Goal: Task Accomplishment & Management: Use online tool/utility

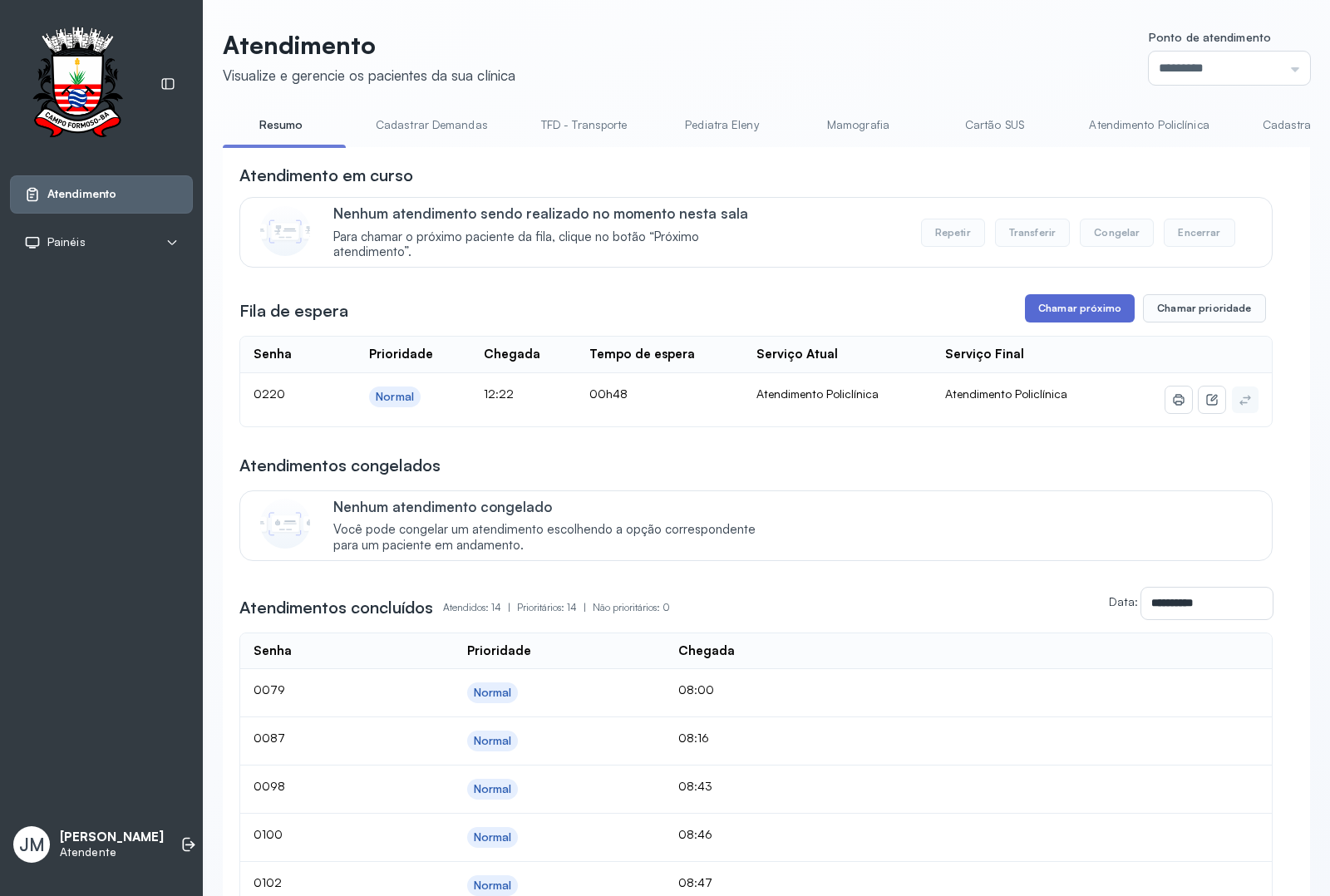
click at [1068, 306] on button "Chamar próximo" at bounding box center [1080, 309] width 110 height 28
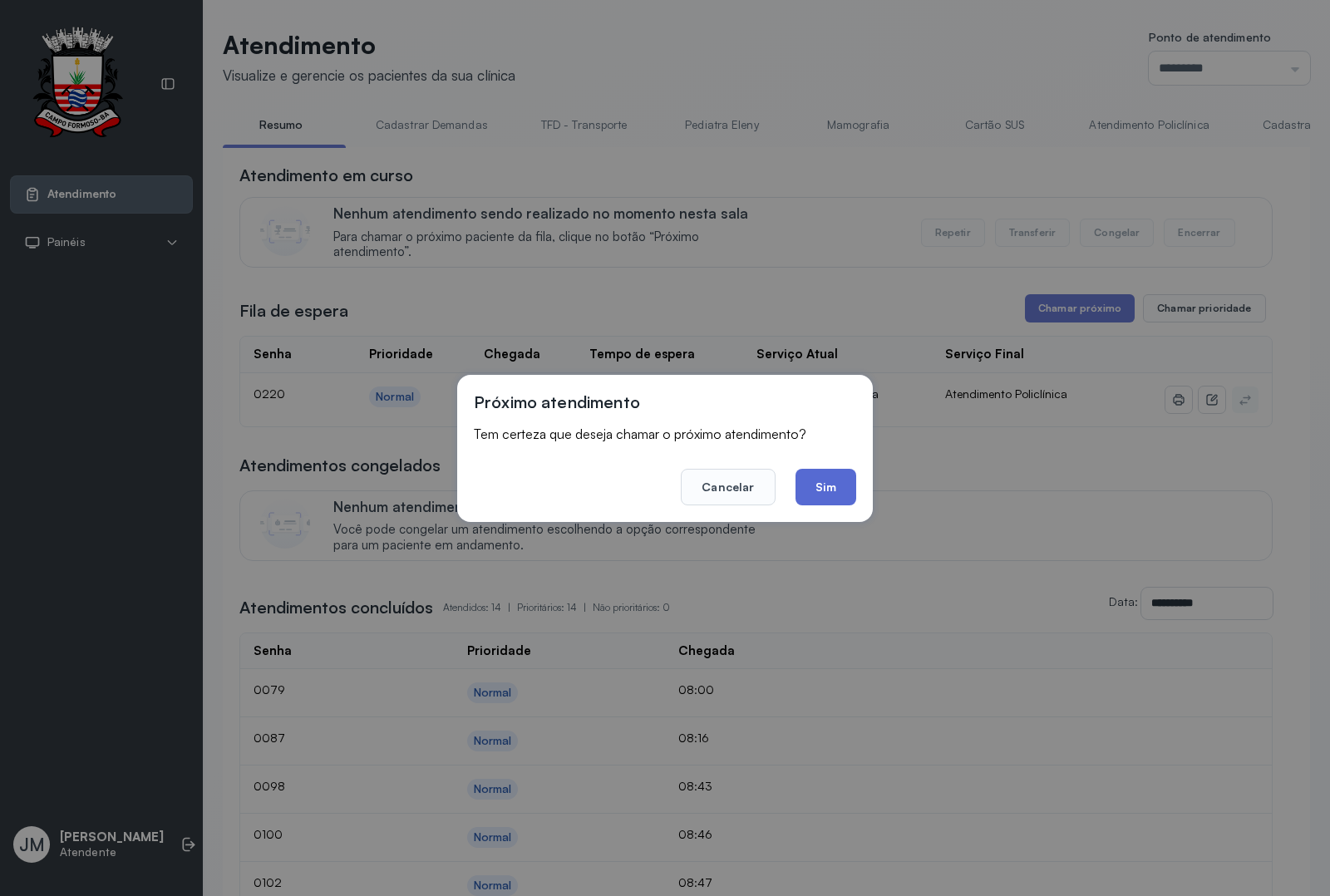
click at [821, 492] on button "Sim" at bounding box center [826, 486] width 60 height 37
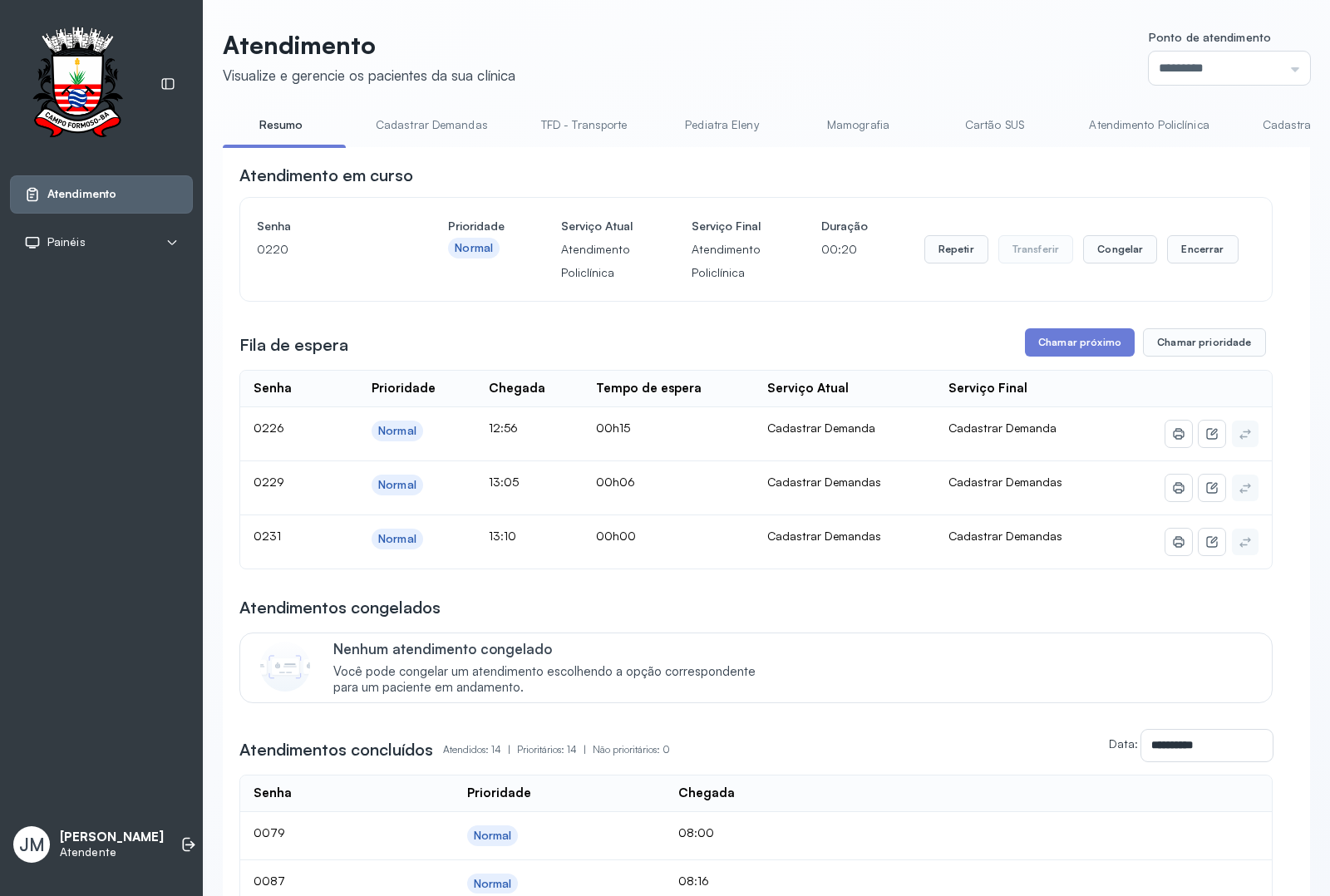
click at [447, 23] on div "Atendimento Visualize e gerencie os pacientes da sua clínica Ponto de atendimen…" at bounding box center [767, 819] width 1128 height 1638
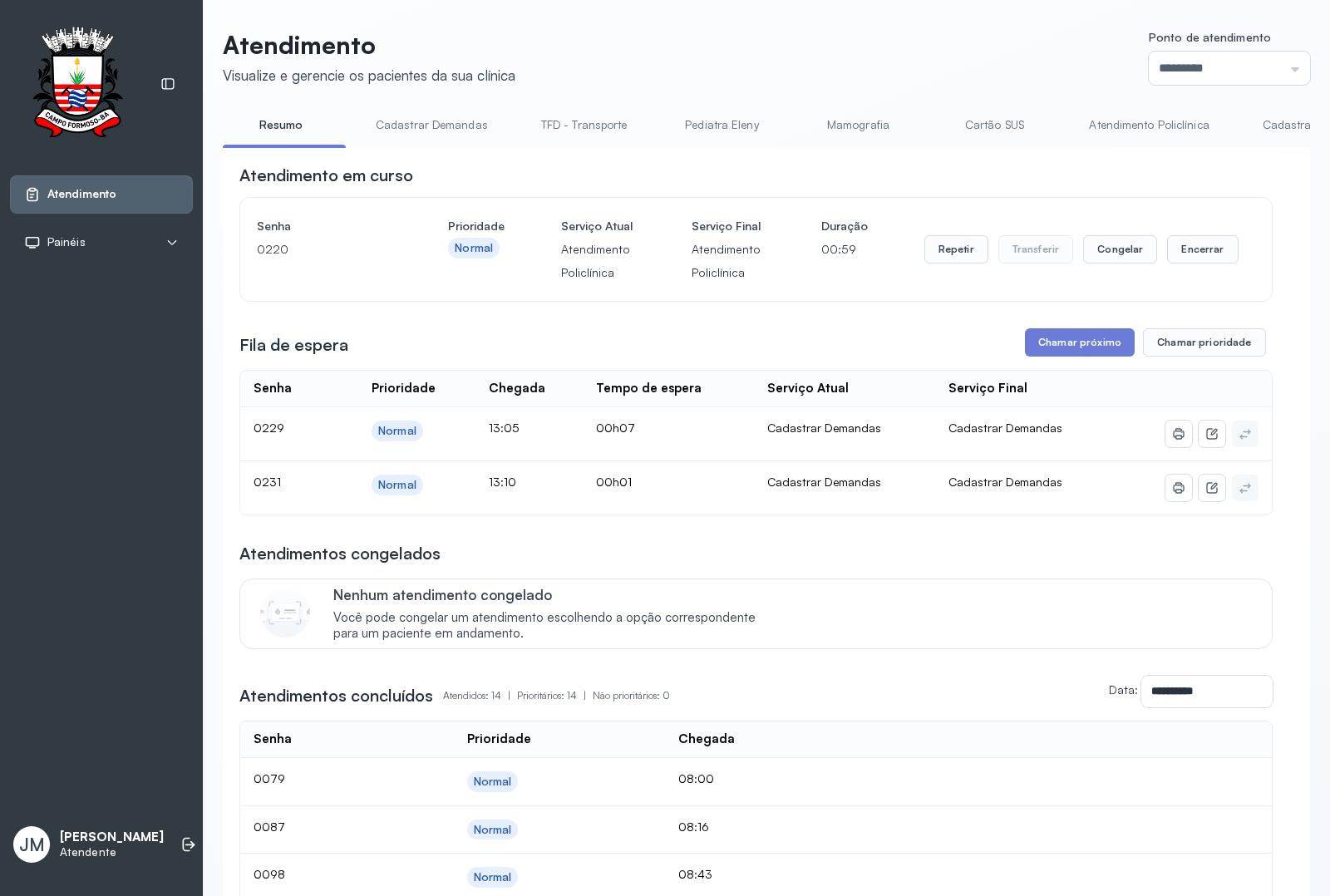
click at [605, 57] on header "Atendimento Visualize e gerencie os pacientes da sua clínica Ponto de atendimen…" at bounding box center [766, 58] width 1087 height 55
click at [476, 354] on div "**********" at bounding box center [757, 797] width 1033 height 1267
click at [766, 284] on div "Senha [SECURITY_DATA] Prioridade Normal Serviço Atual Atendimento Policlínica S…" at bounding box center [756, 249] width 998 height 70
click at [748, 337] on div "**********" at bounding box center [757, 797] width 1033 height 1267
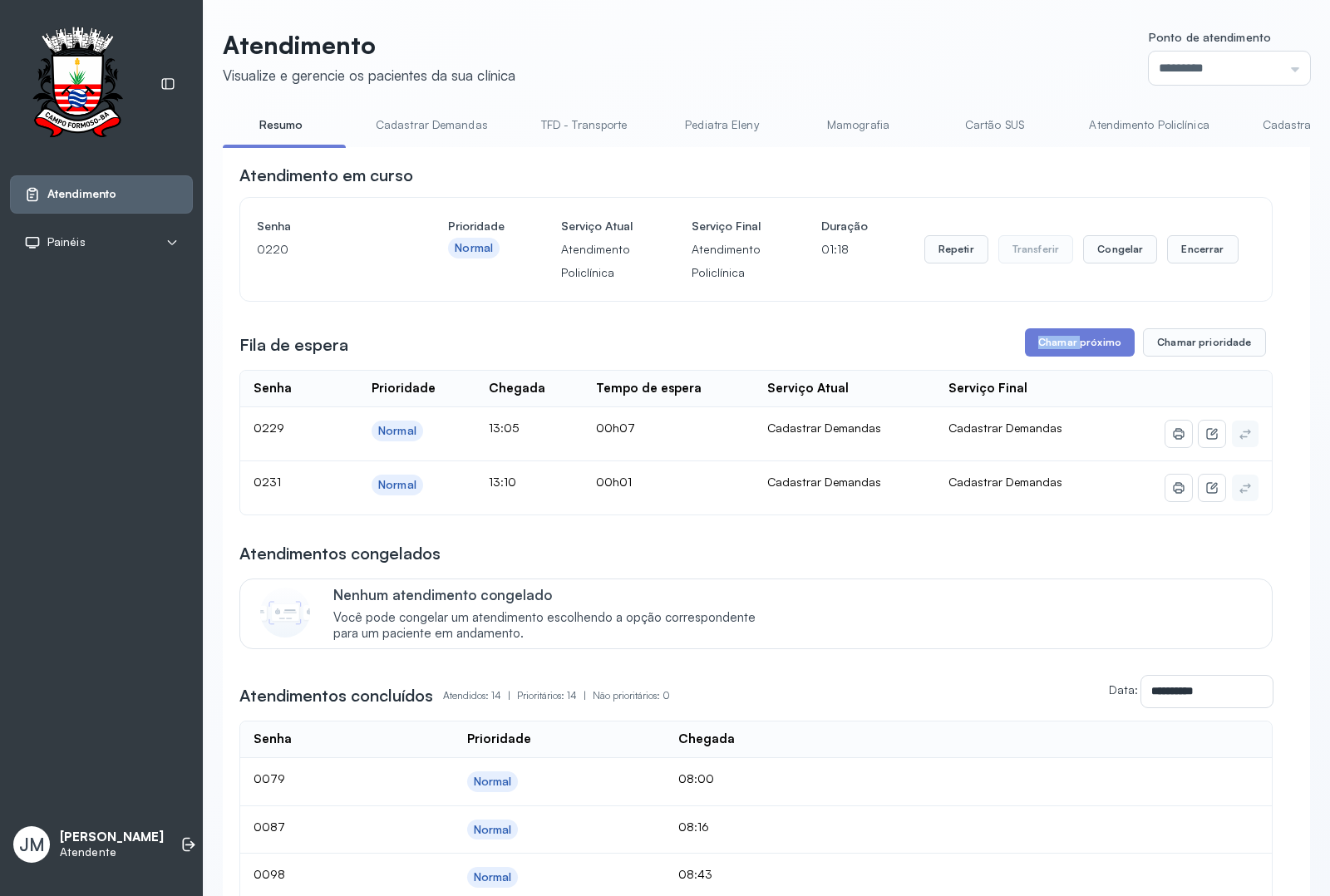
click at [748, 337] on div "**********" at bounding box center [757, 797] width 1033 height 1267
click at [1191, 263] on button "Encerrar" at bounding box center [1202, 249] width 71 height 28
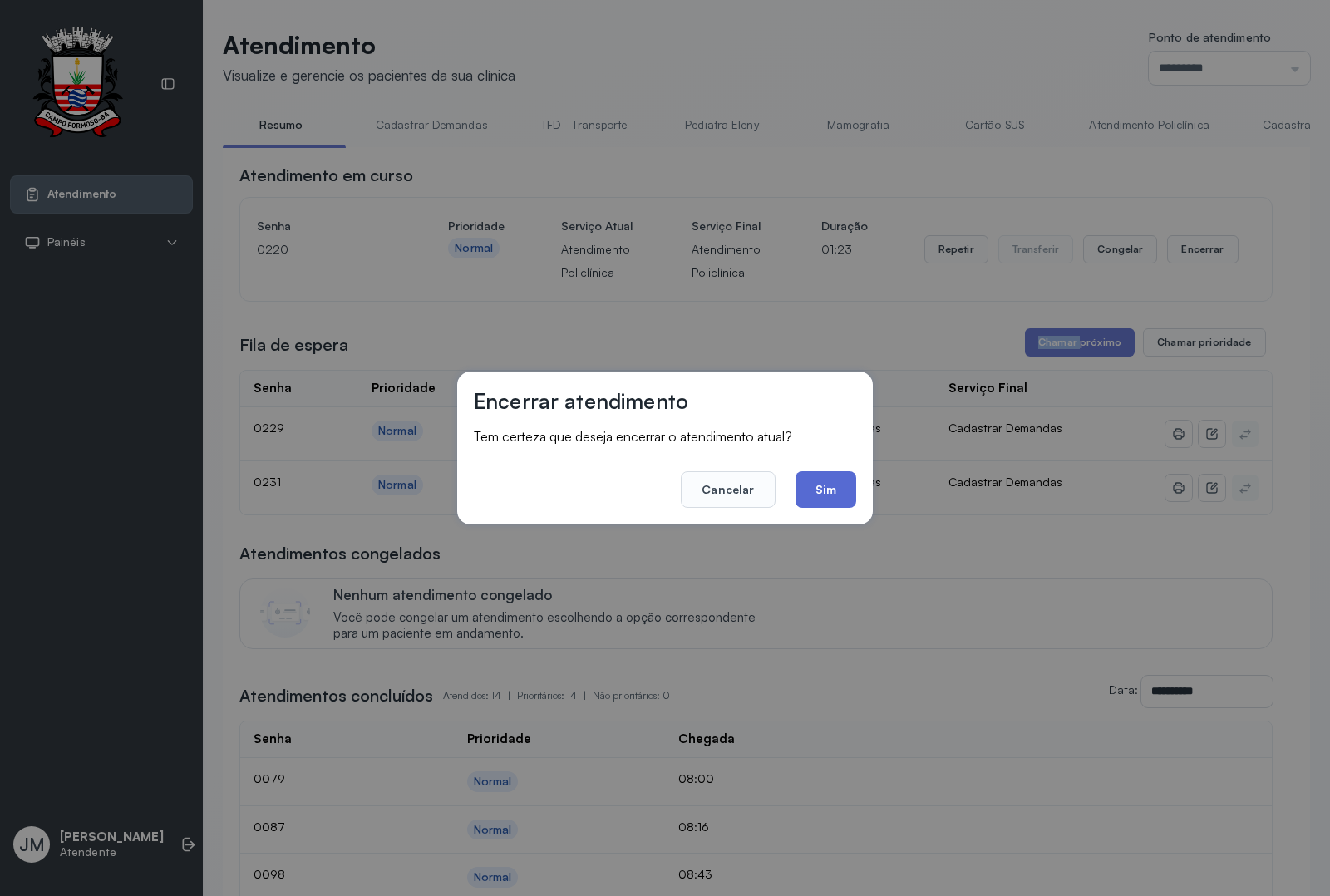
click at [822, 486] on button "Sim" at bounding box center [826, 489] width 60 height 37
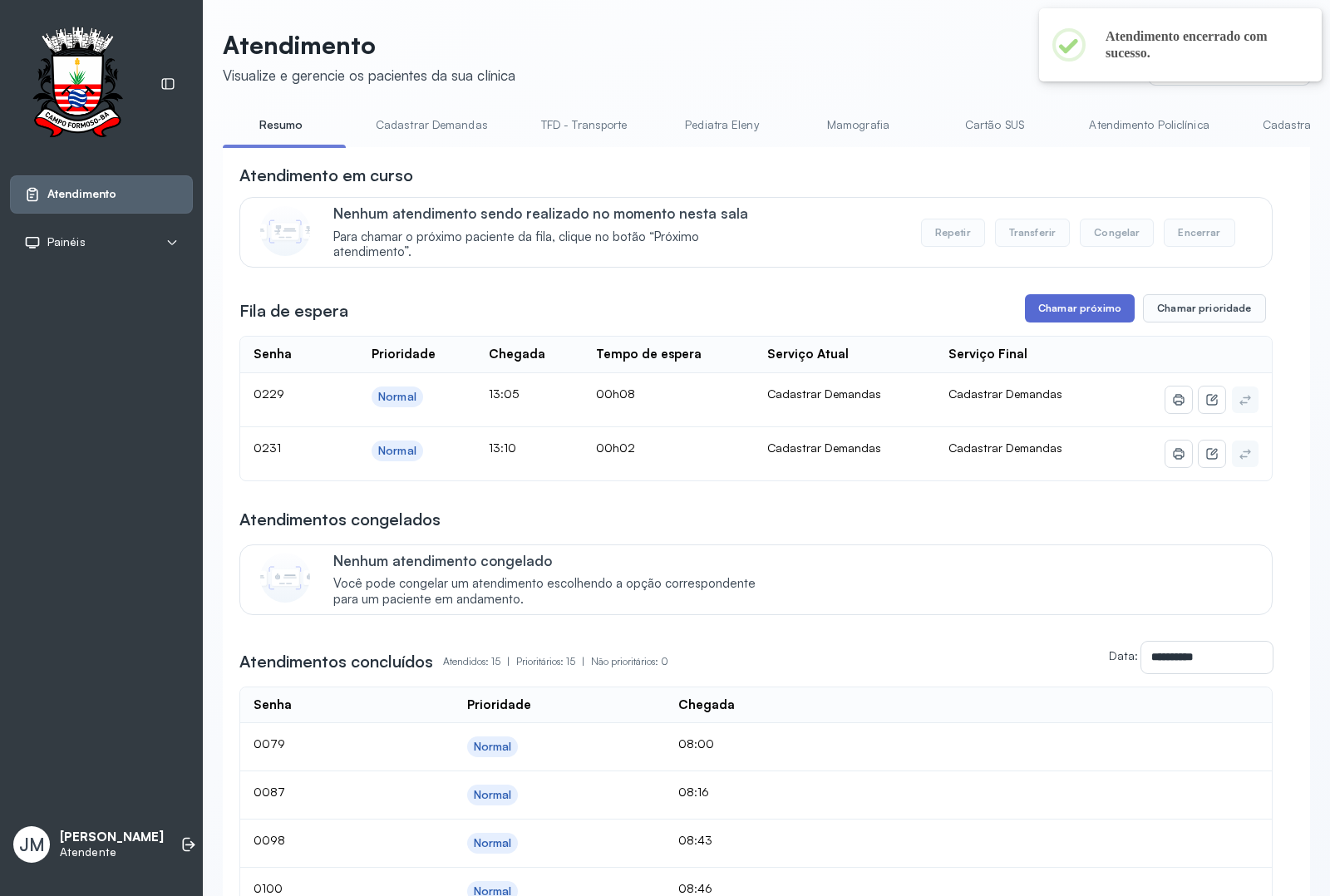
click at [1054, 308] on button "Chamar próximo" at bounding box center [1080, 309] width 110 height 28
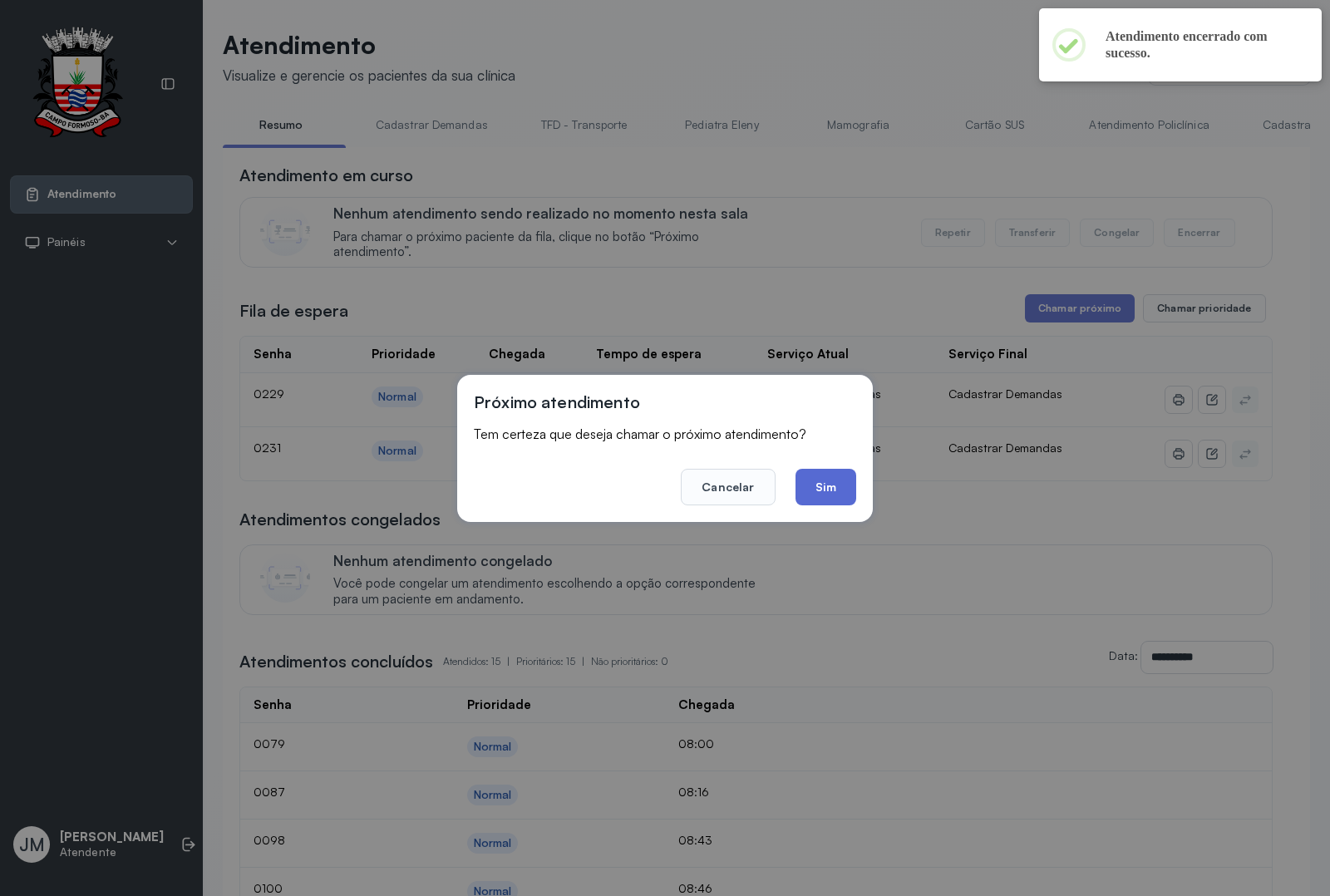
click at [813, 479] on button "Sim" at bounding box center [826, 486] width 60 height 37
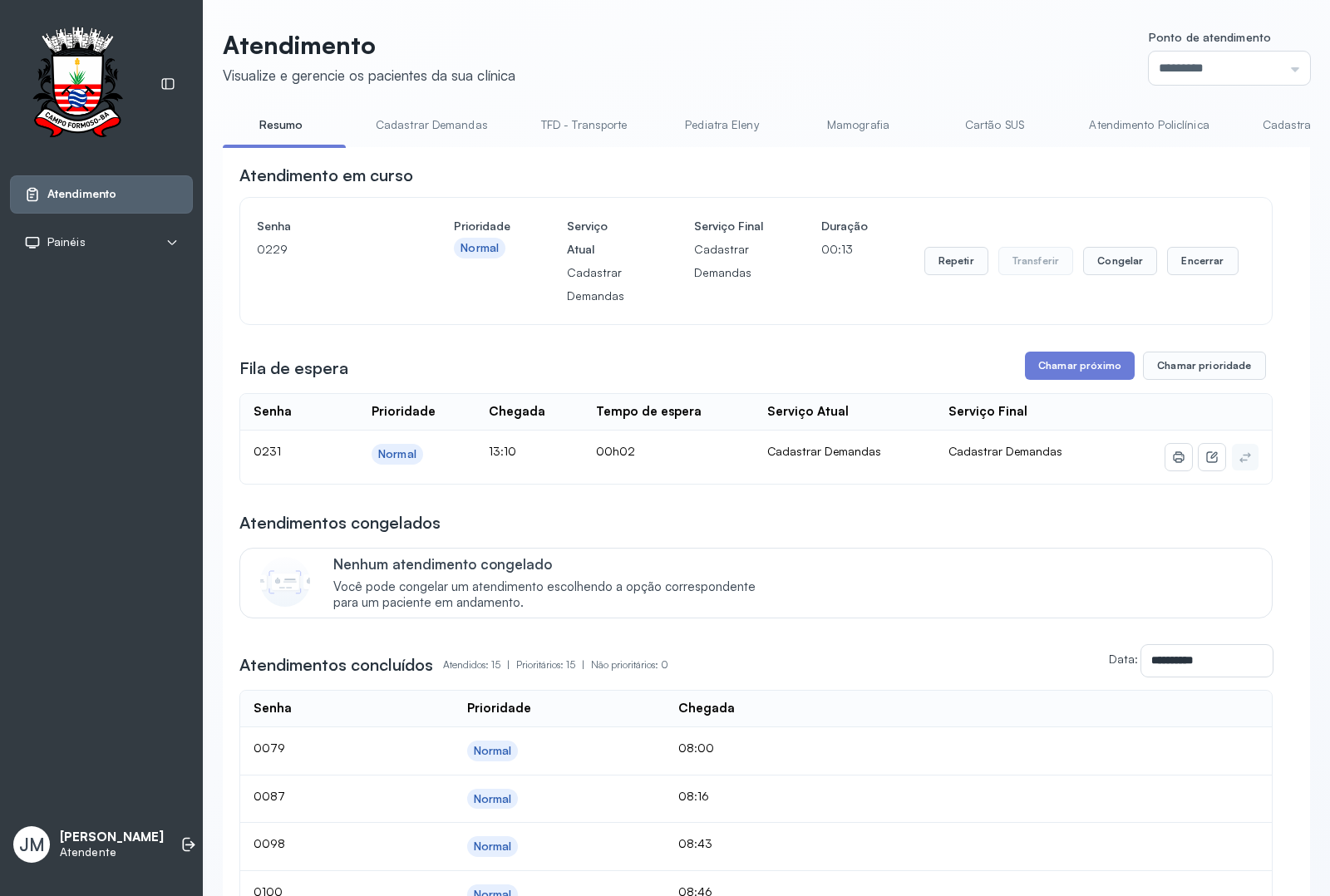
click at [761, 305] on div "Senha [SECURITY_DATA] Prioridade Normal Serviço Atual Cadastrar Demandas Serviç…" at bounding box center [756, 261] width 998 height 93
click at [804, 302] on div "Senha [SECURITY_DATA] Prioridade Normal Serviço Atual Cadastrar Demandas Serviç…" at bounding box center [756, 261] width 998 height 93
click at [293, 313] on div "Senha [SECURITY_DATA] Prioridade Normal Serviço Atual Cadastrar Demandas Serviç…" at bounding box center [756, 262] width 1032 height 127
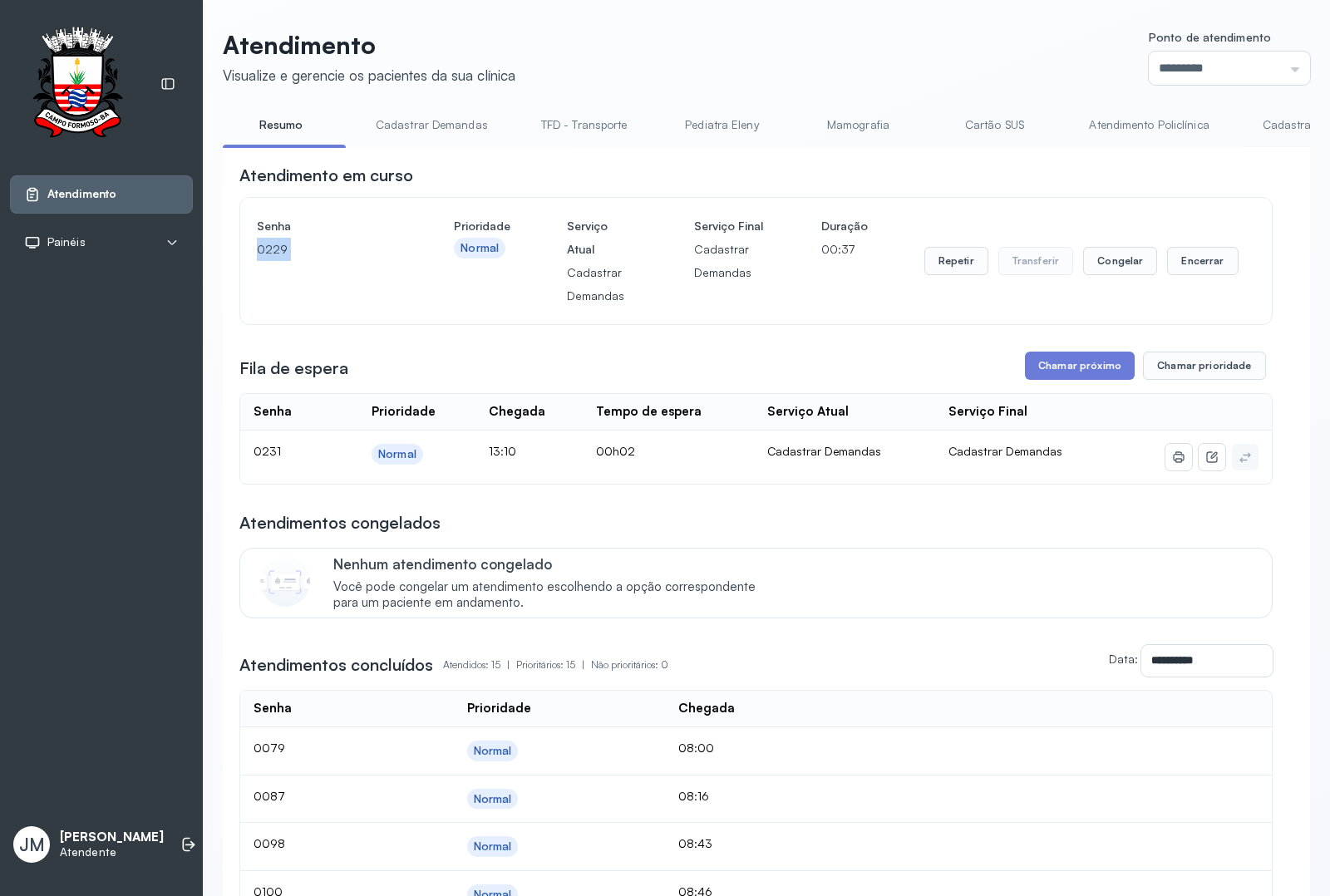
click at [293, 313] on div "Senha [SECURITY_DATA] Prioridade Normal Serviço Atual Cadastrar Demandas Serviç…" at bounding box center [756, 262] width 1032 height 127
click at [310, 223] on h4 "Senha" at bounding box center [327, 226] width 141 height 24
click at [873, 297] on div "Senha [SECURITY_DATA] Prioridade Normal Serviço Atual Cadastrar Demandas Serviç…" at bounding box center [756, 261] width 998 height 93
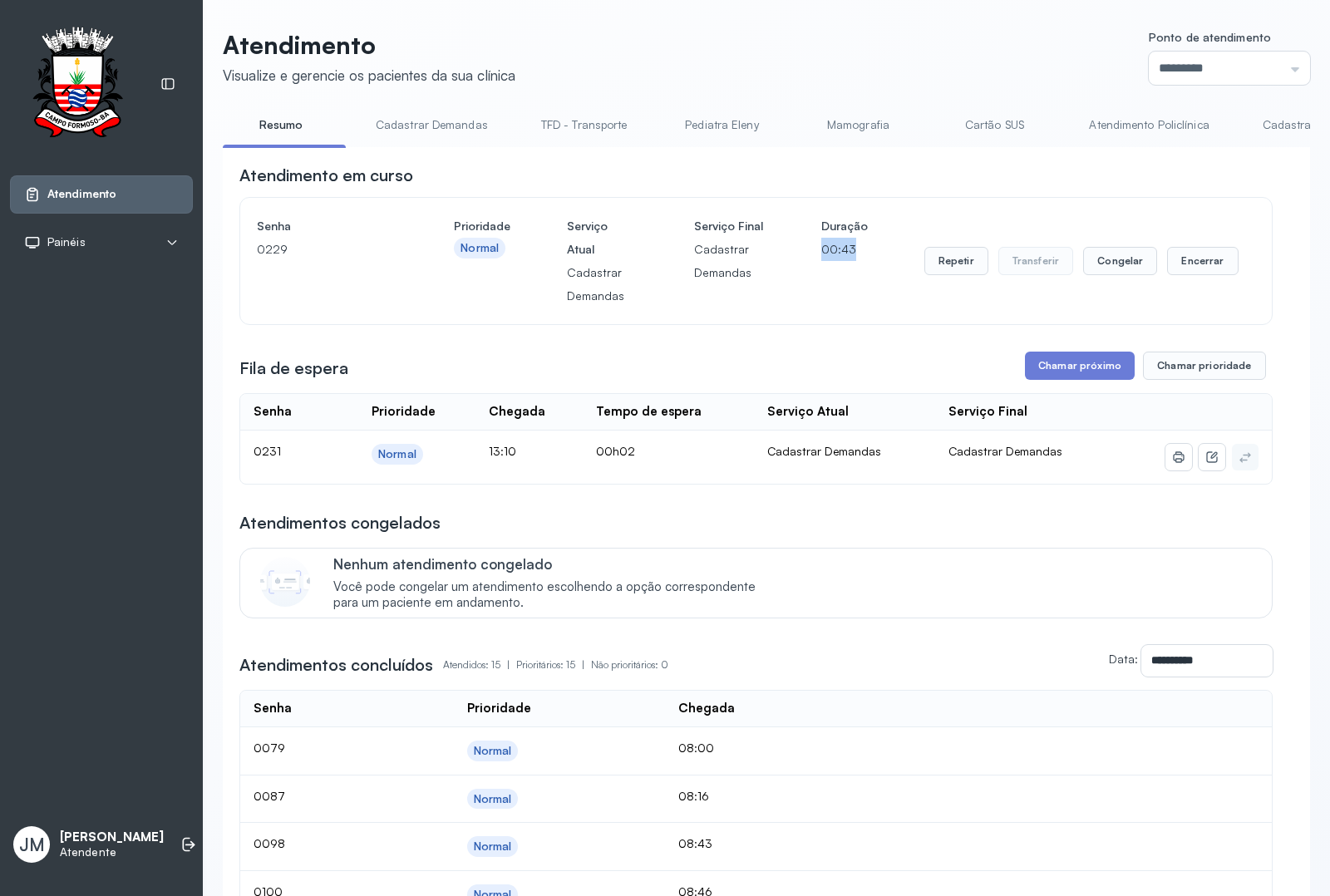
click at [873, 297] on div "Senha [SECURITY_DATA] Prioridade Normal Serviço Atual Cadastrar Demandas Serviç…" at bounding box center [756, 261] width 998 height 93
click at [1202, 285] on div "Repetir Transferir Congelar Encerrar" at bounding box center [1082, 261] width 315 height 93
click at [853, 370] on div "Fila de espera Chamar próximo Chamar prioridade" at bounding box center [757, 365] width 1033 height 28
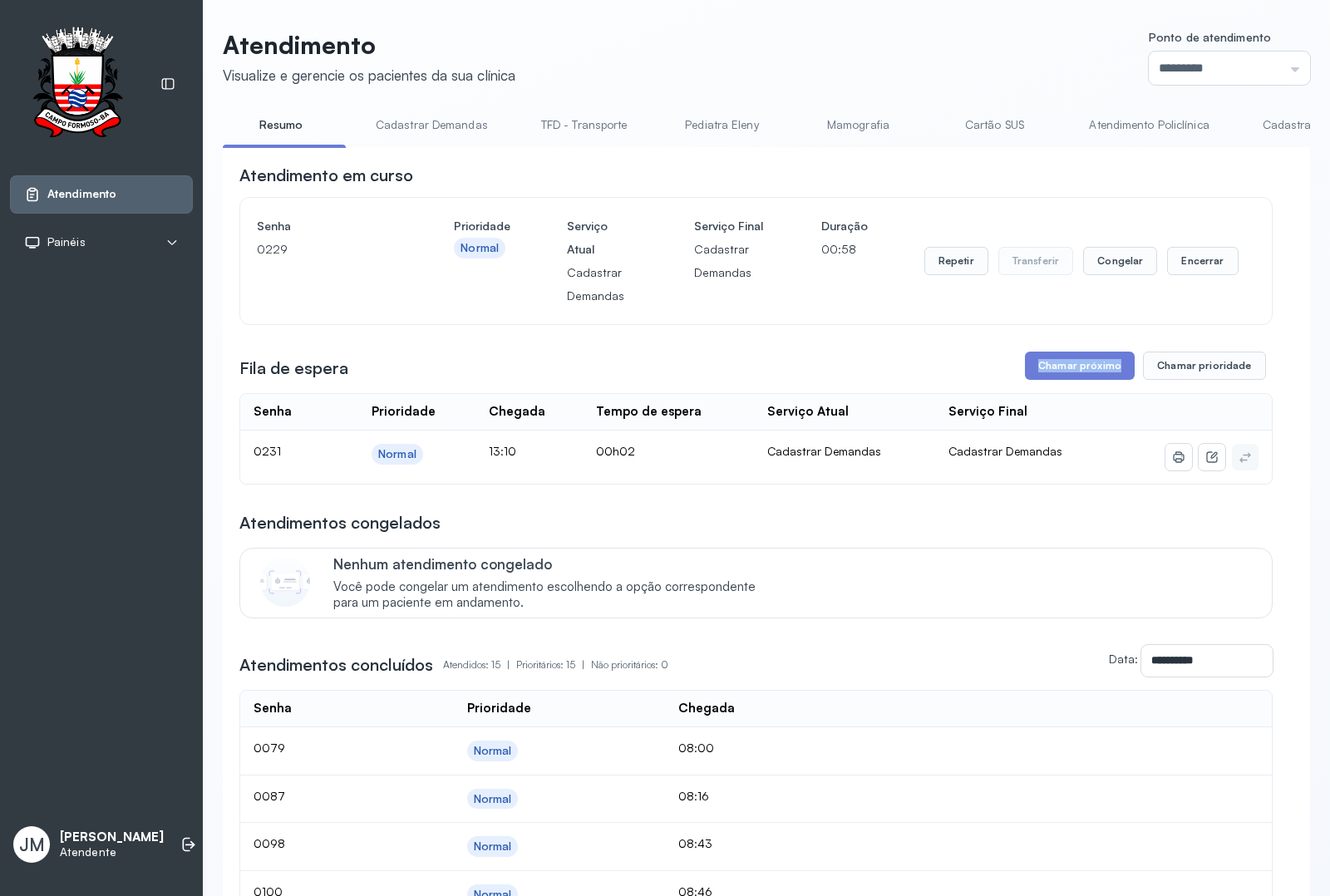
click at [749, 377] on div "Fila de espera Chamar próximo Chamar prioridade" at bounding box center [757, 365] width 1033 height 28
click at [751, 374] on div "Fila de espera Chamar próximo Chamar prioridade" at bounding box center [757, 365] width 1033 height 28
click at [971, 308] on div "Repetir Transferir Congelar Encerrar" at bounding box center [1082, 261] width 315 height 93
click at [970, 308] on div "Repetir Transferir Congelar Encerrar" at bounding box center [1082, 261] width 315 height 93
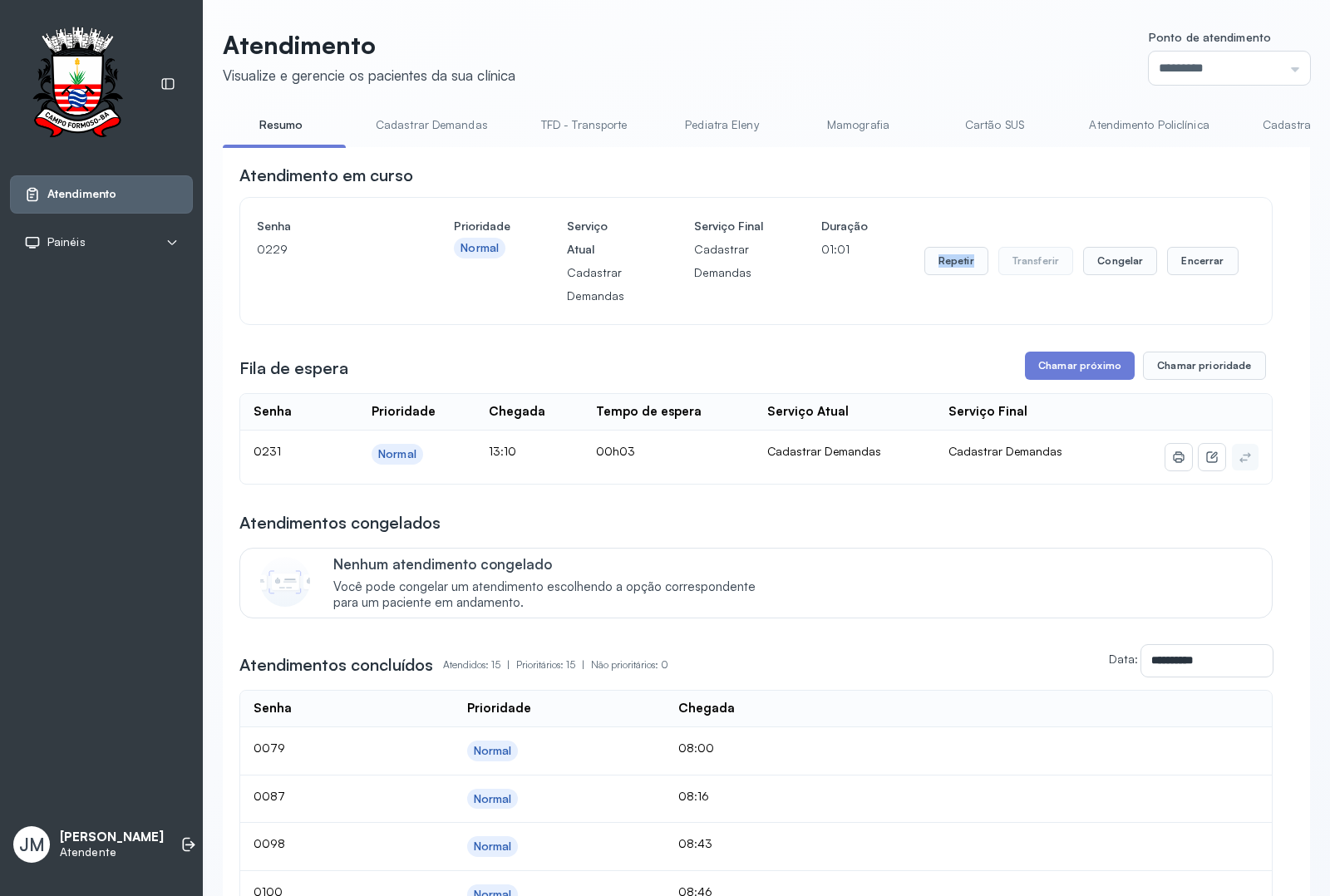
click at [969, 308] on div "Repetir Transferir Congelar Encerrar" at bounding box center [1082, 261] width 315 height 93
click at [396, 297] on div "Senha [SECURITY_DATA]" at bounding box center [327, 261] width 141 height 93
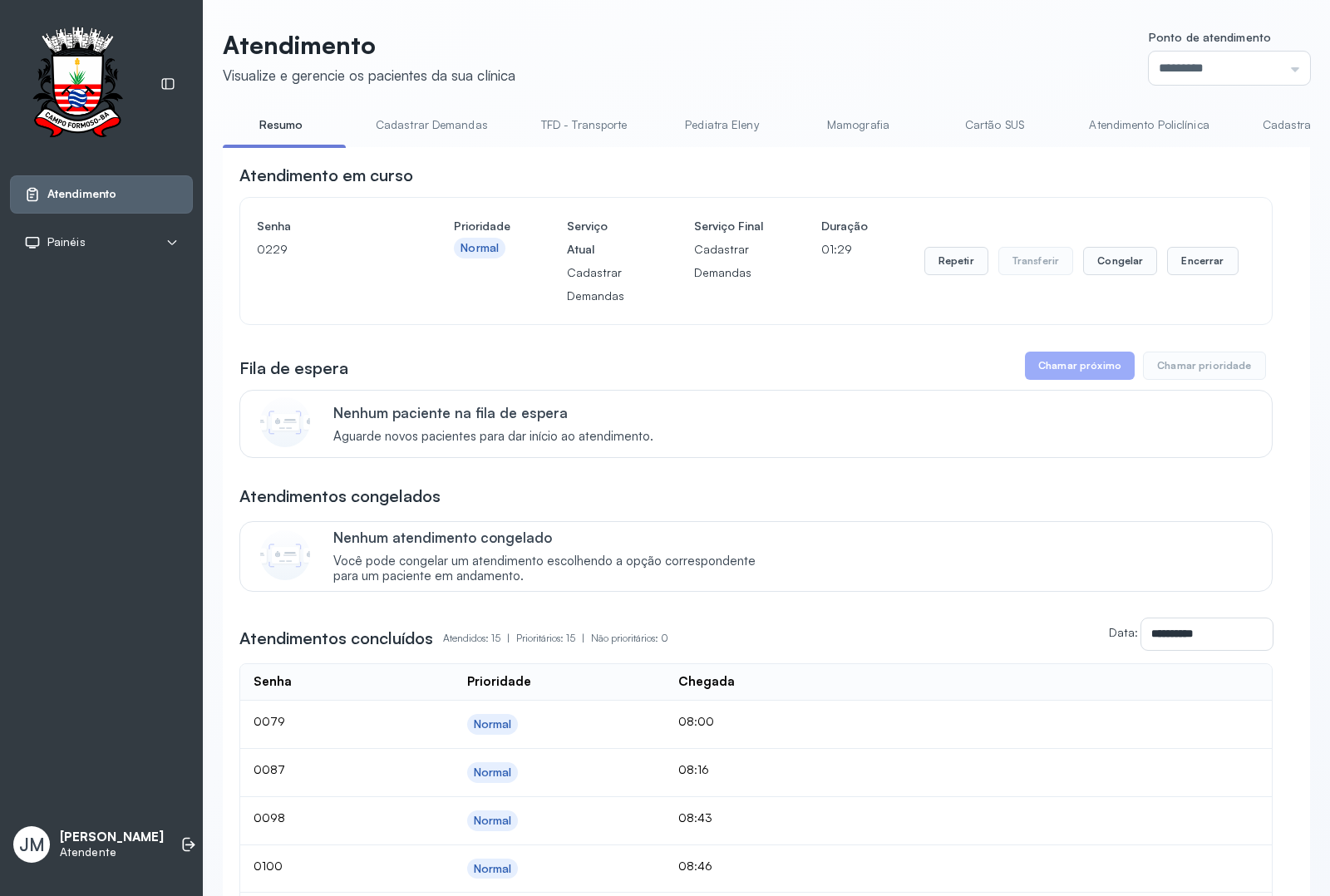
click at [367, 25] on div "Atendimento Visualize e gerencie os pacientes da sua clínica Ponto de atendimen…" at bounding box center [767, 787] width 1128 height 1575
click at [945, 262] on button "Repetir" at bounding box center [957, 261] width 64 height 28
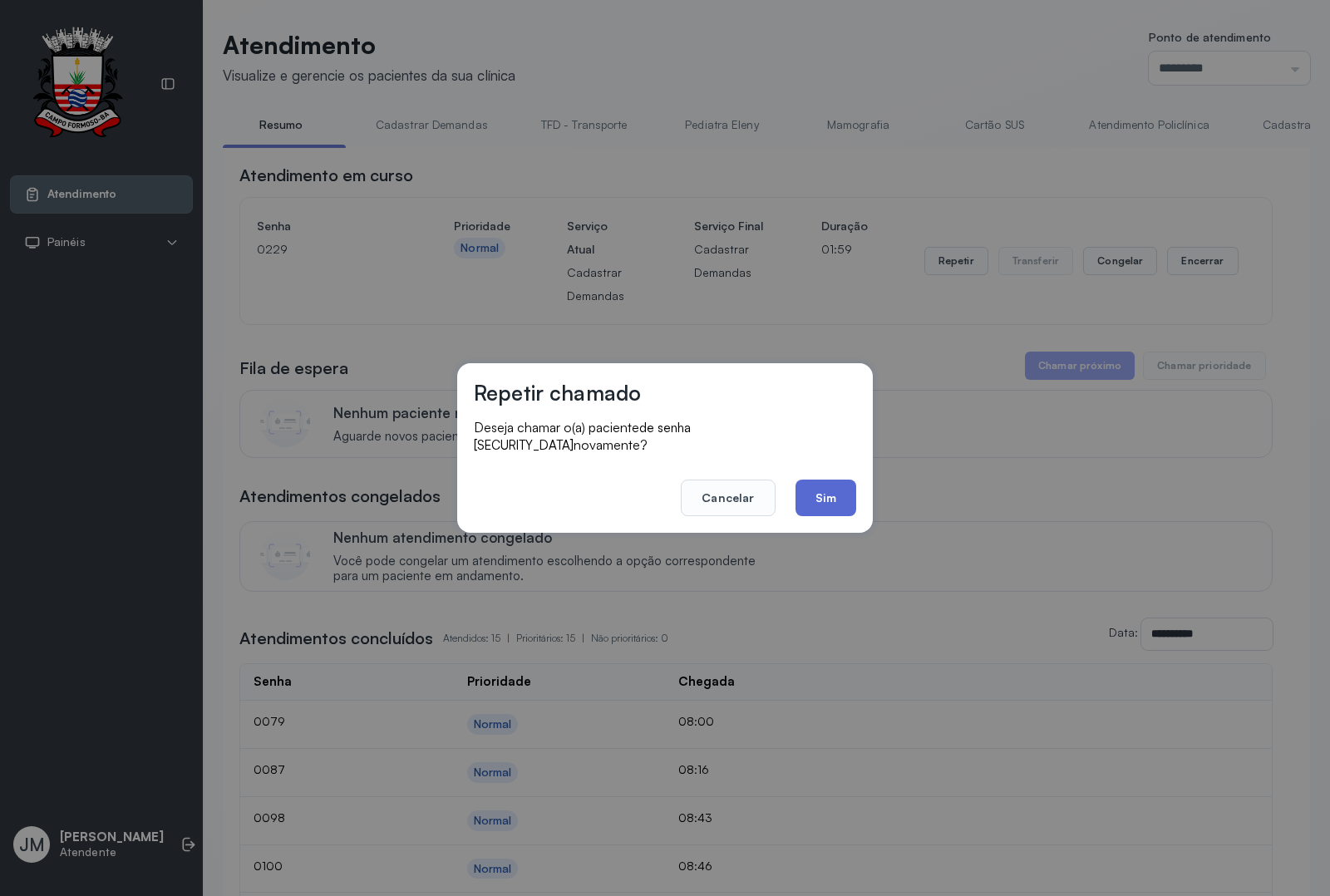
click at [827, 480] on button "Sim" at bounding box center [826, 498] width 60 height 37
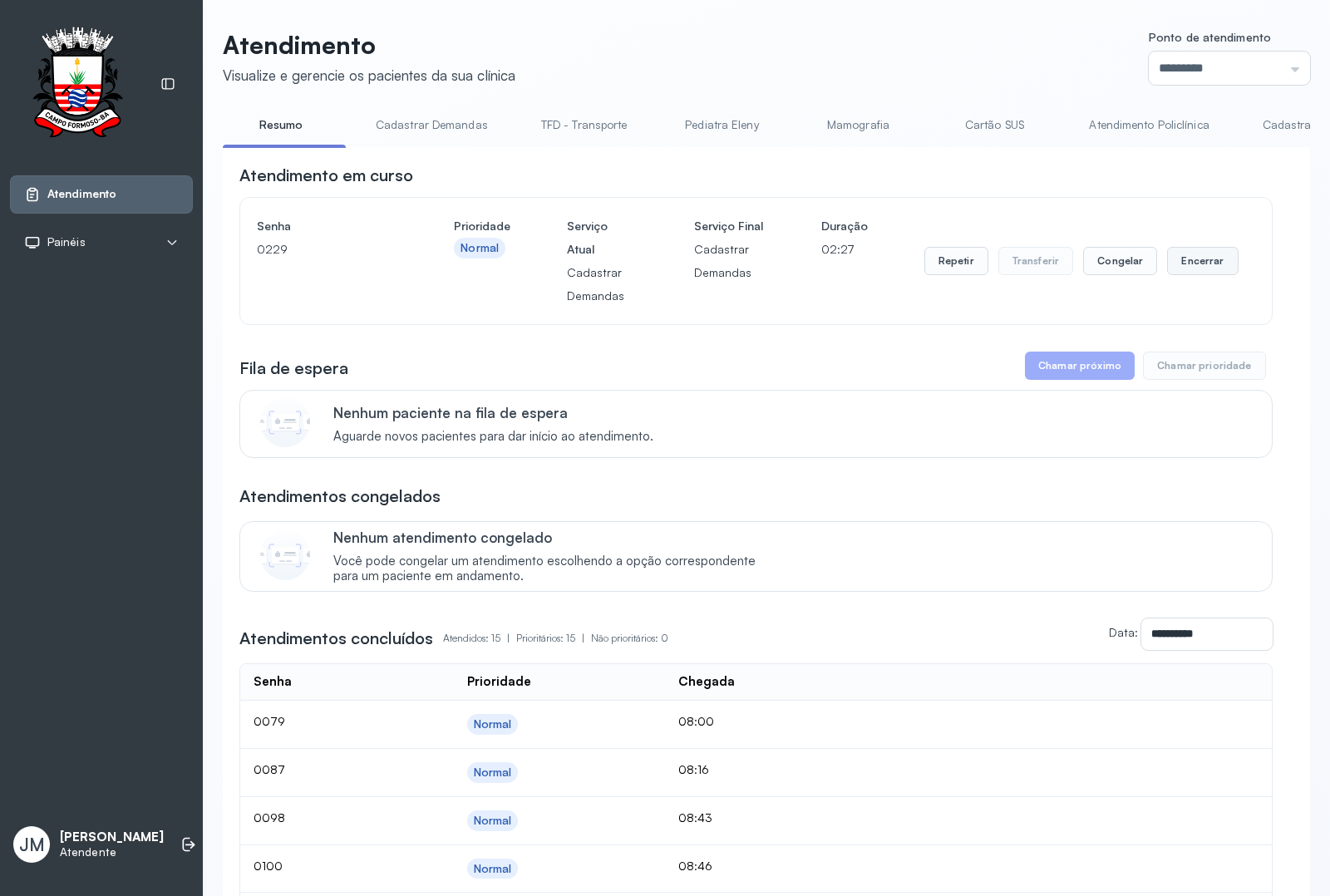
click at [1200, 253] on button "Encerrar" at bounding box center [1202, 261] width 71 height 28
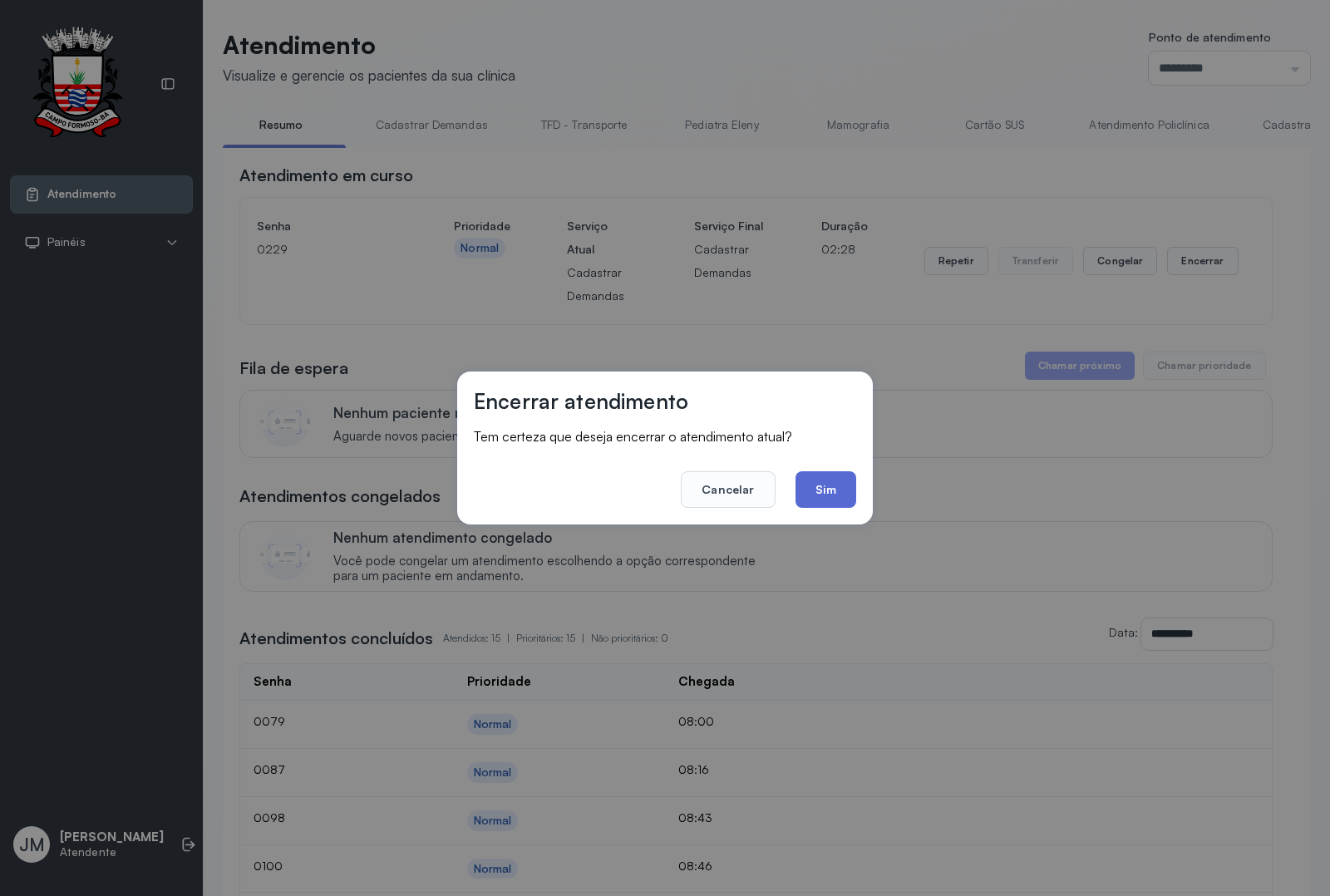
click at [822, 490] on button "Sim" at bounding box center [826, 489] width 60 height 37
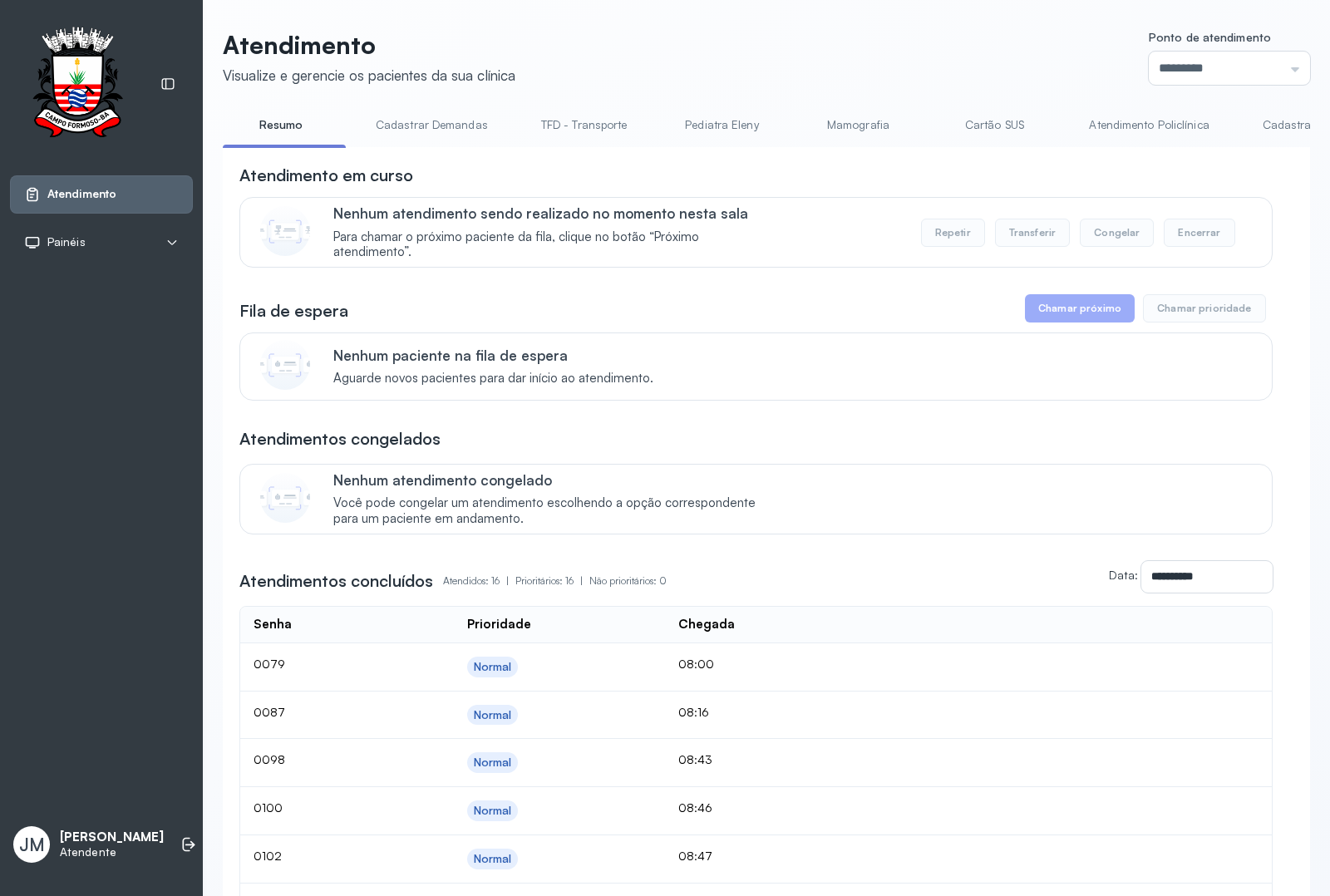
click at [143, 146] on div "Atendimento Painéis Tv" at bounding box center [102, 144] width 183 height 235
click at [171, 31] on div at bounding box center [102, 84] width 183 height 115
click at [344, 13] on div "Atendimento Visualize e gerencie os pacientes da sua clínica Ponto de atendimen…" at bounding box center [767, 783] width 1128 height 1565
click at [151, 22] on div "Atendimento Painéis Tv JM Jeilane [PERSON_NAME]" at bounding box center [101, 448] width 203 height 896
click at [554, 45] on header "Atendimento Visualize e gerencie os pacientes da sua clínica Ponto de atendimen…" at bounding box center [766, 58] width 1087 height 55
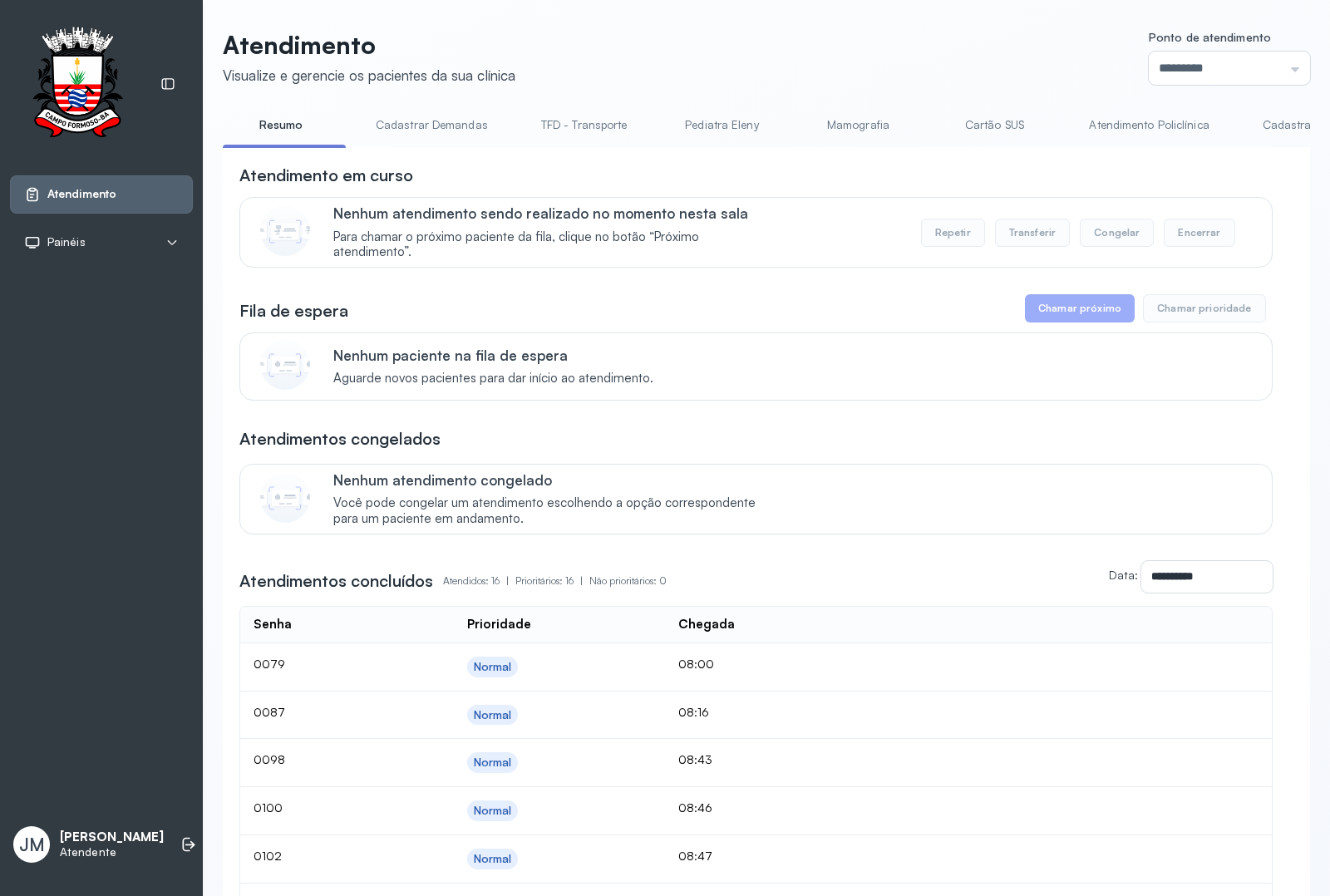
click at [314, 109] on div "Atendimento Visualize e gerencie os pacientes da sua clínica Ponto de atendimen…" at bounding box center [766, 774] width 1087 height 1489
click at [384, 104] on div "Atendimento Visualize e gerencie os pacientes da sua clínica Ponto de atendimen…" at bounding box center [766, 774] width 1087 height 1489
click at [277, 127] on link "Resumo" at bounding box center [281, 125] width 116 height 27
click at [420, 121] on link "Cadastrar Demandas" at bounding box center [432, 125] width 145 height 27
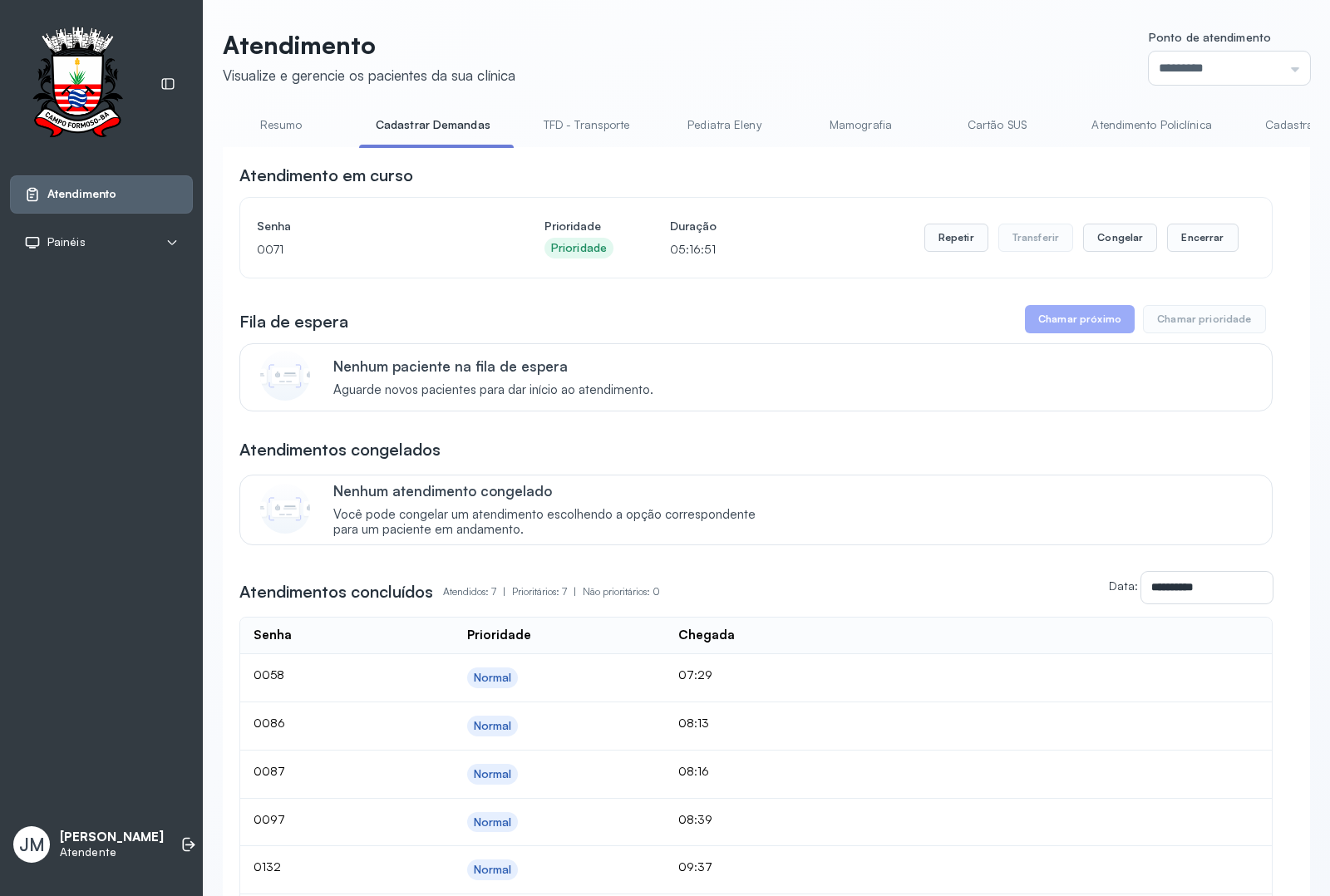
click at [1273, 122] on link "Cadastrar Demanda" at bounding box center [1319, 125] width 140 height 27
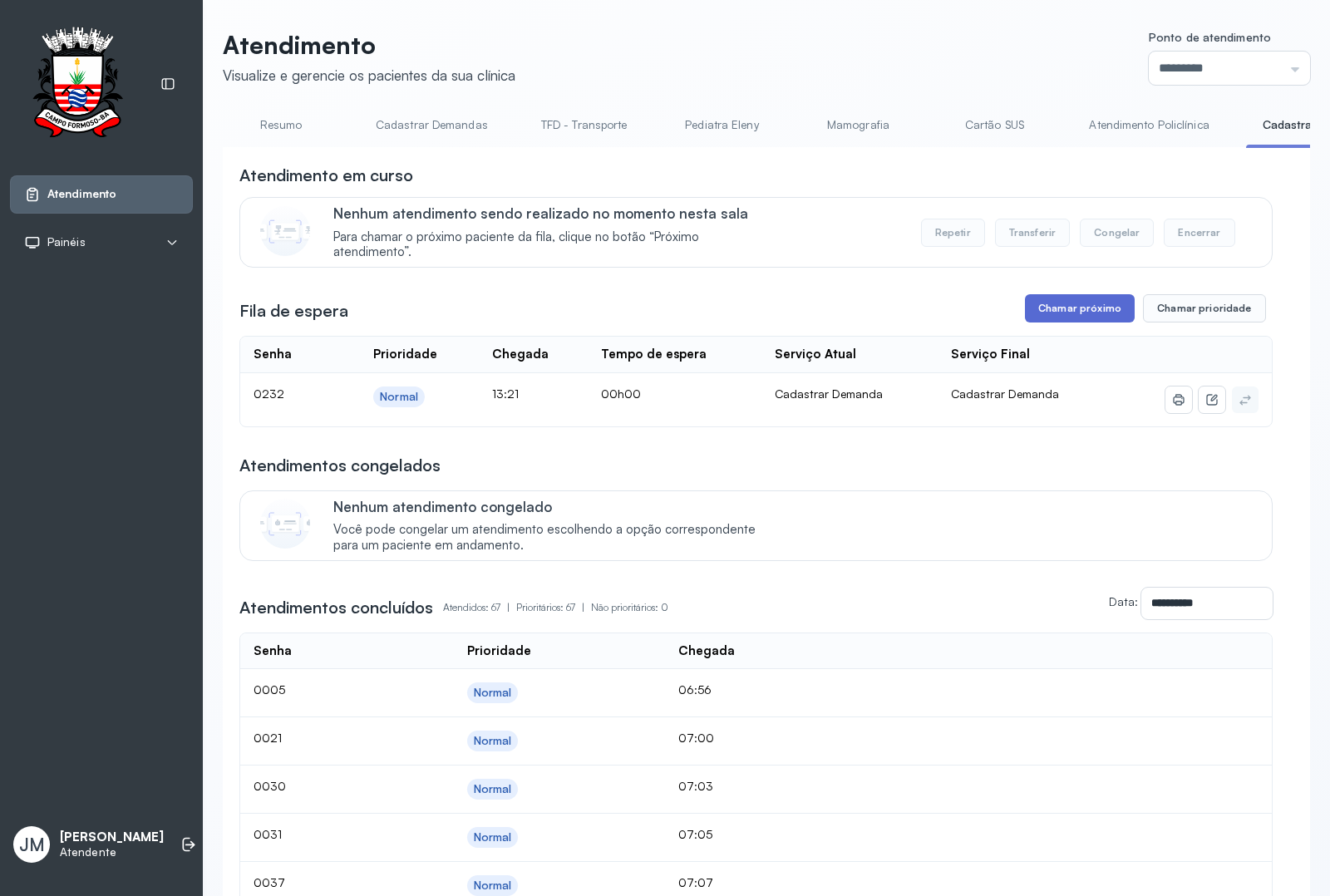
click at [1071, 309] on button "Chamar próximo" at bounding box center [1080, 309] width 110 height 28
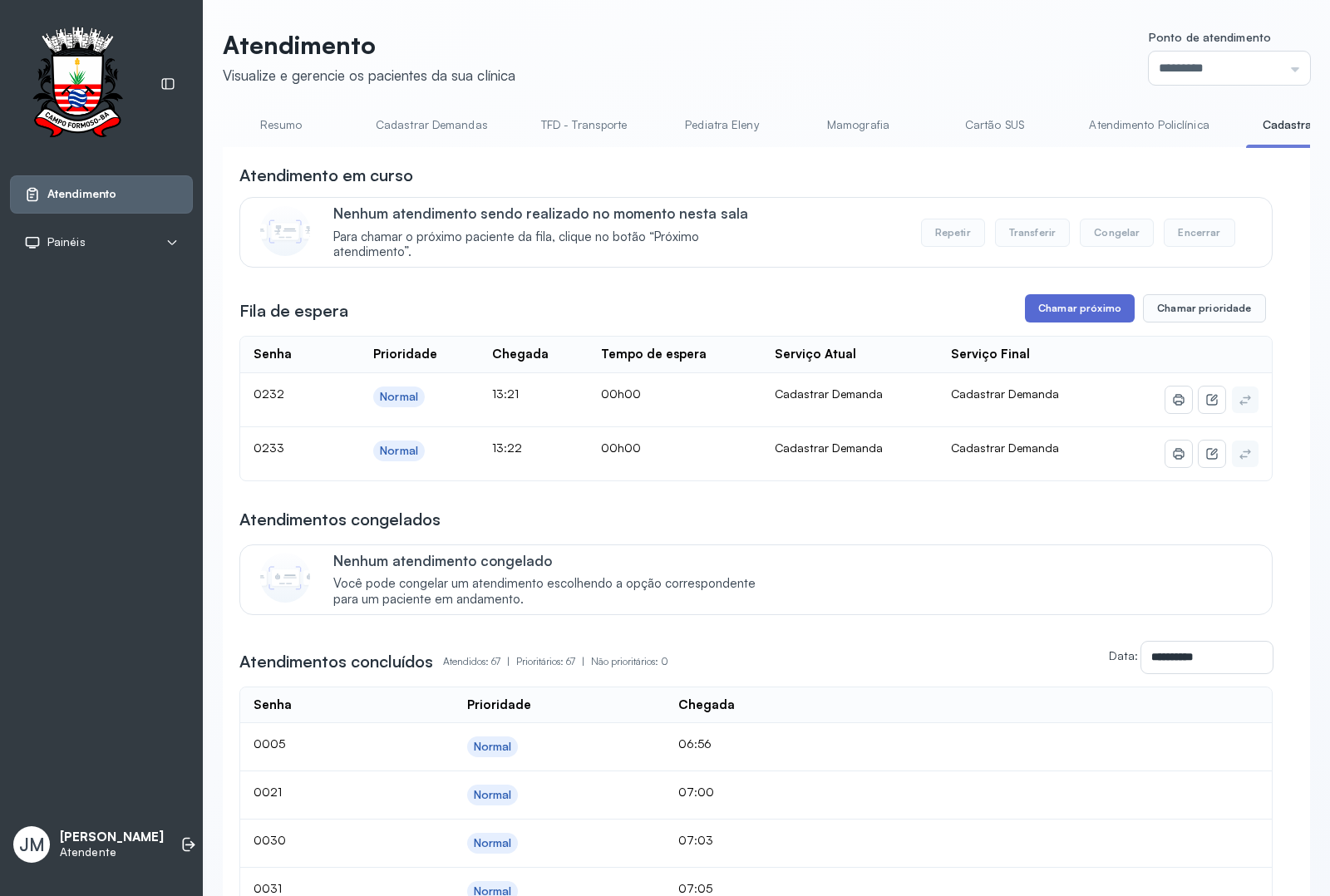
click at [1066, 308] on button "Chamar próximo" at bounding box center [1080, 309] width 110 height 28
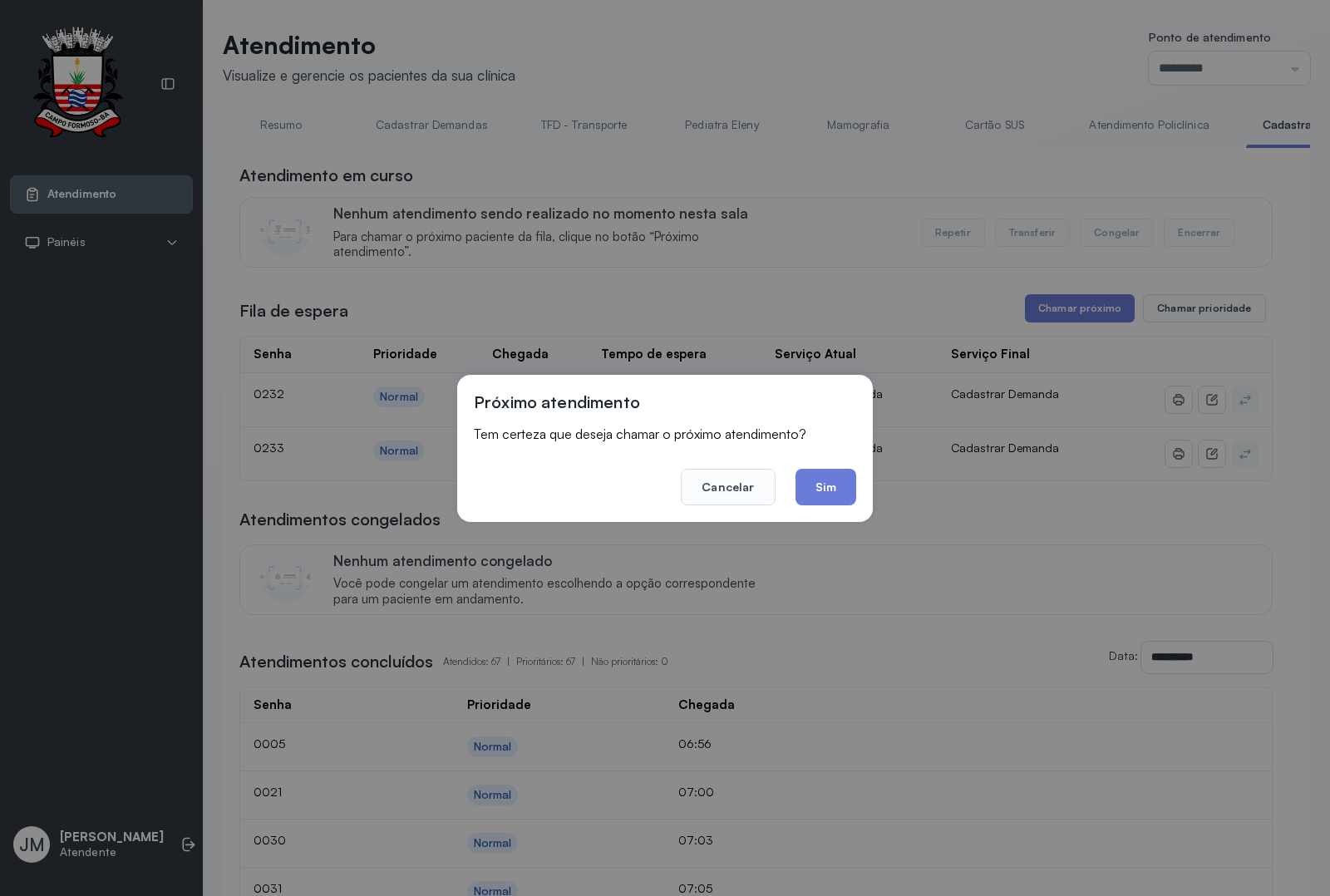
click at [820, 487] on button "Sim" at bounding box center [826, 486] width 60 height 37
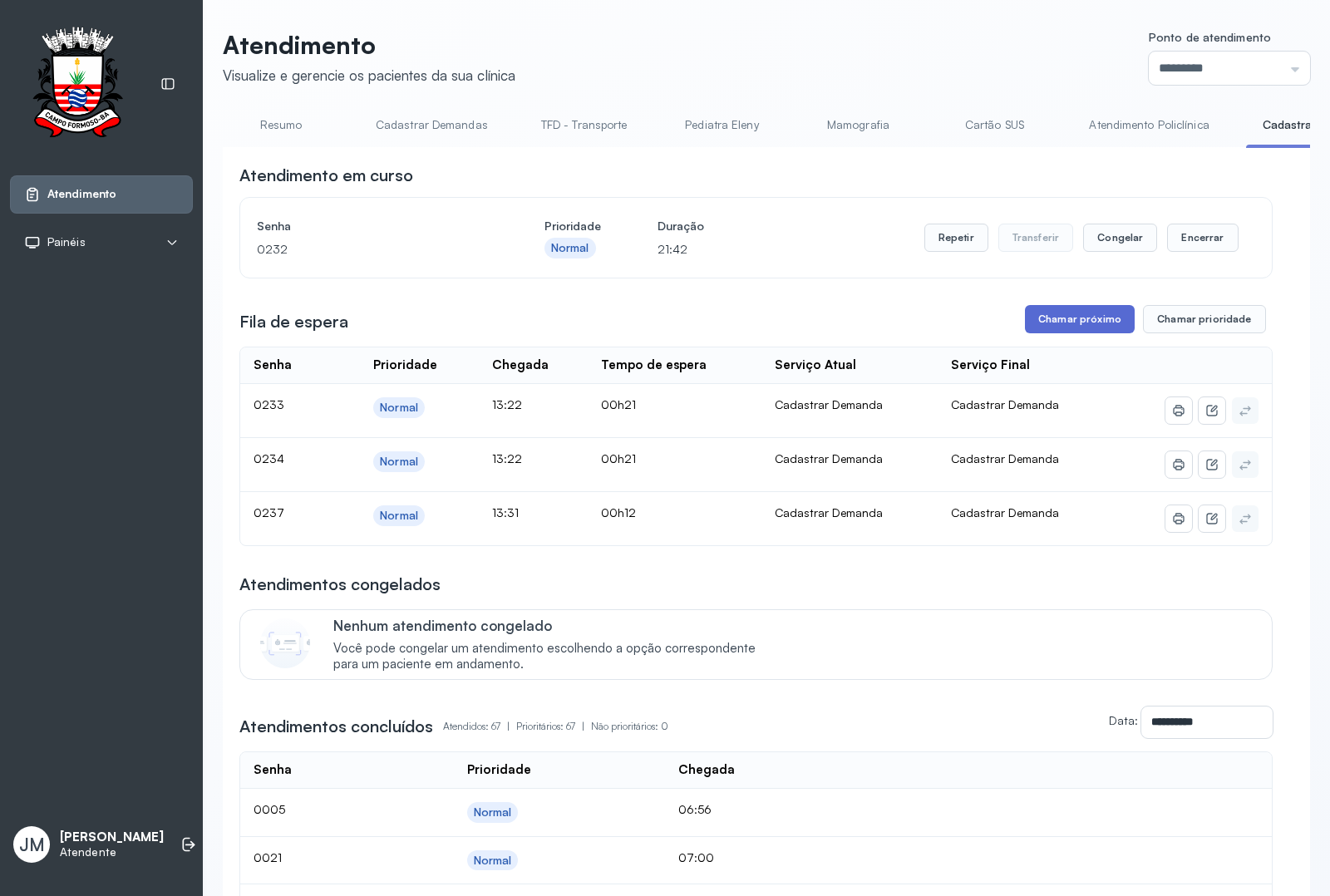
click at [1062, 333] on button "Chamar próximo" at bounding box center [1080, 319] width 110 height 28
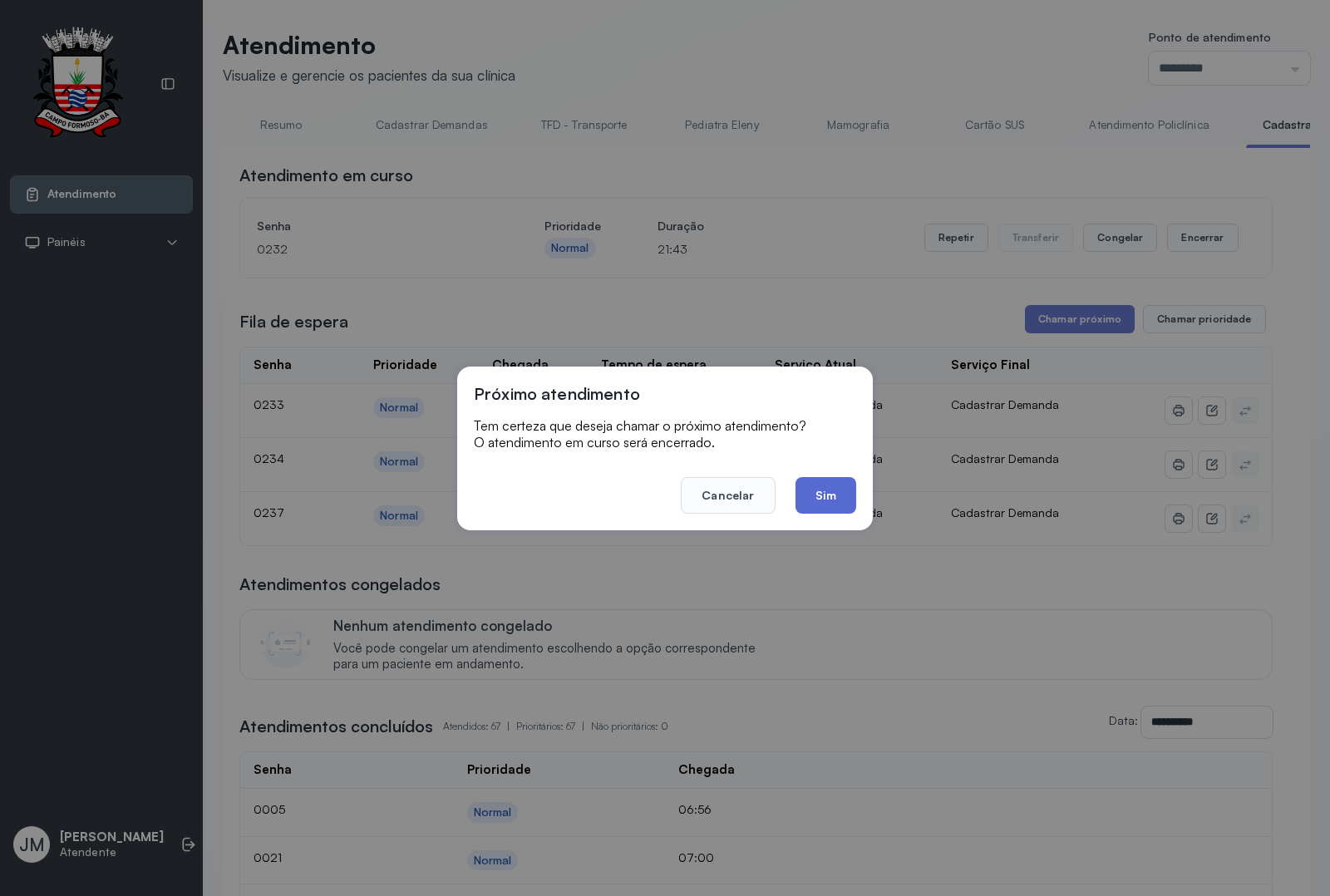
click at [819, 492] on button "Sim" at bounding box center [826, 495] width 60 height 37
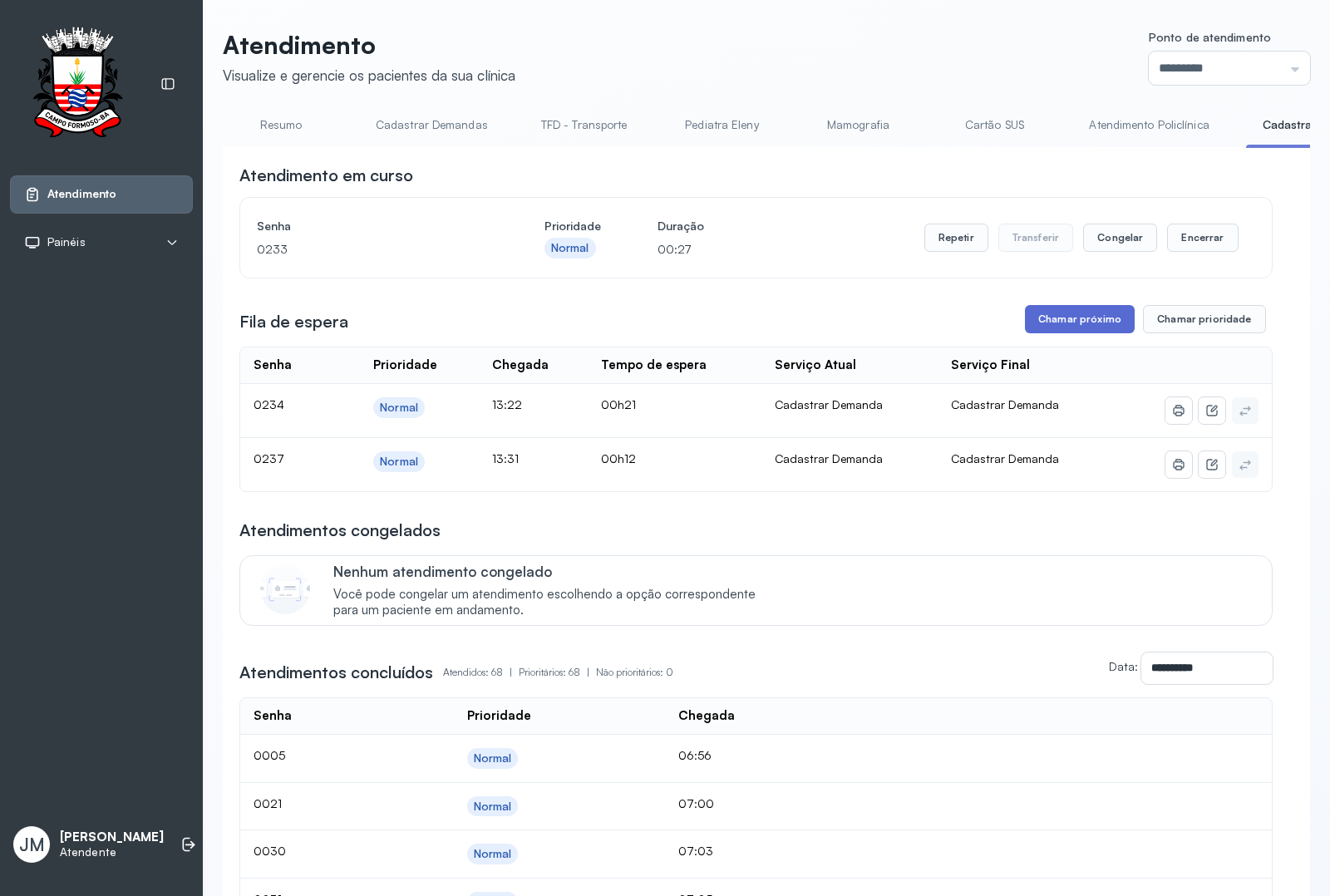
click at [1058, 318] on button "Chamar próximo" at bounding box center [1080, 319] width 110 height 28
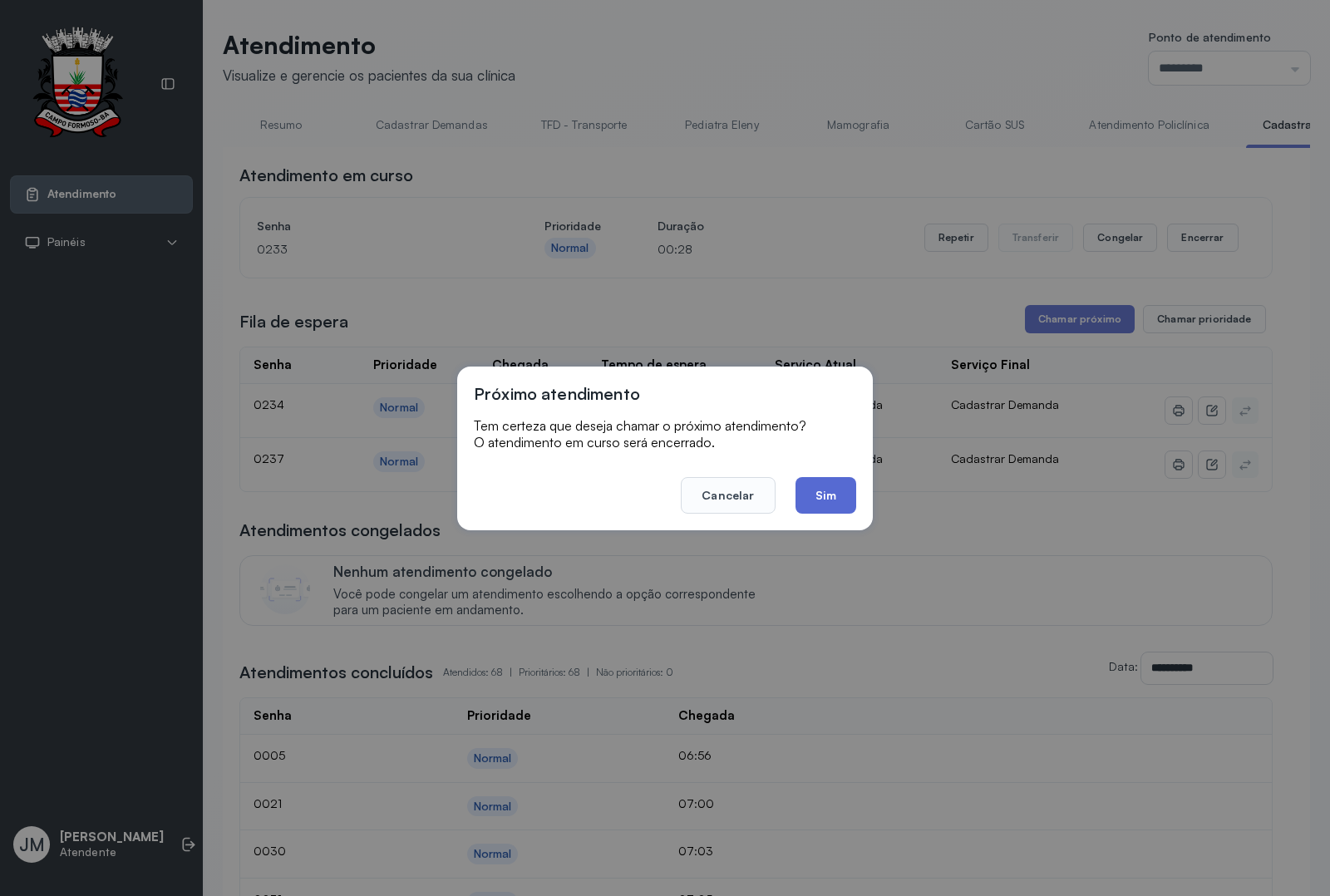
click at [828, 489] on button "Sim" at bounding box center [826, 495] width 60 height 37
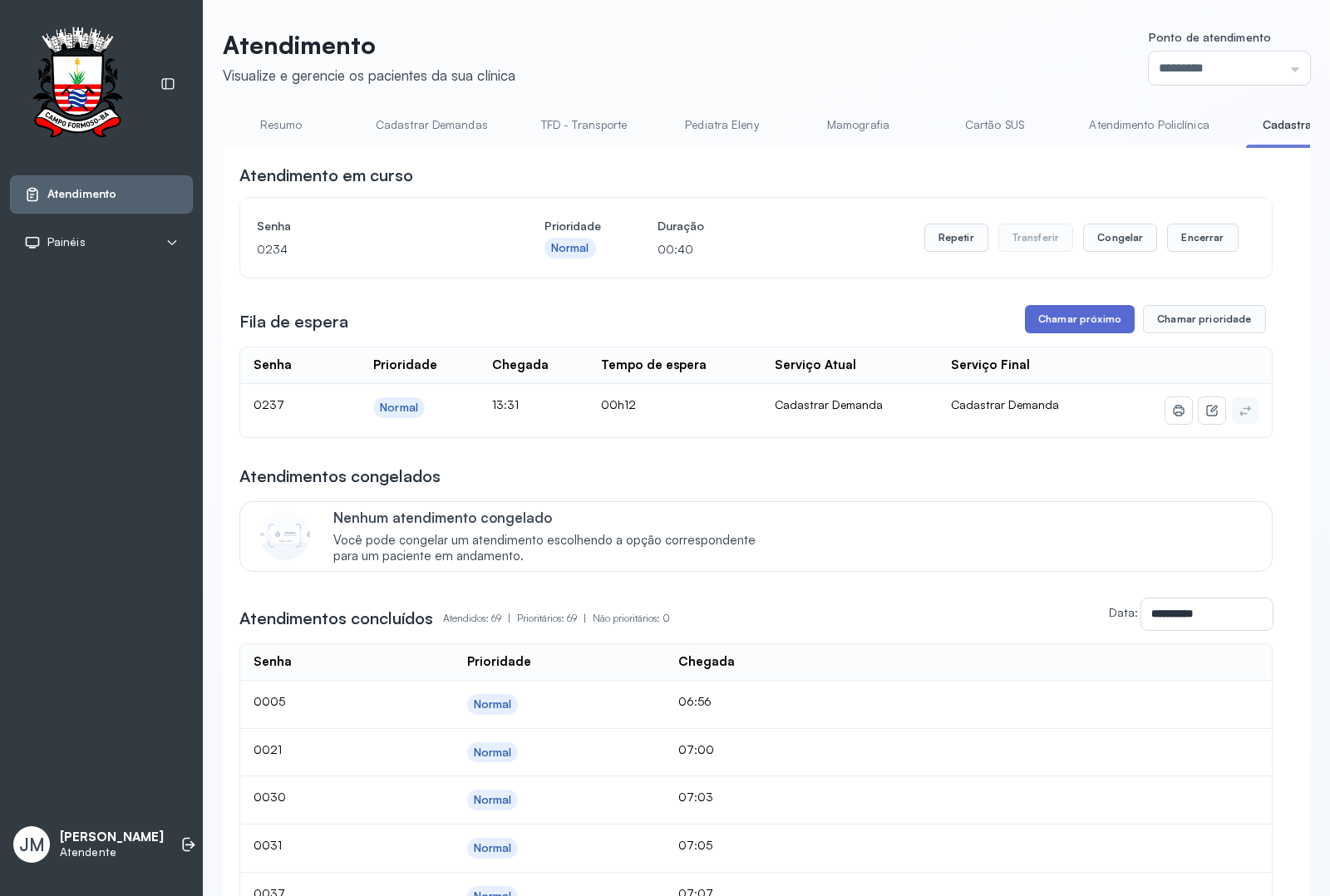
click at [1062, 323] on button "Chamar próximo" at bounding box center [1080, 319] width 110 height 28
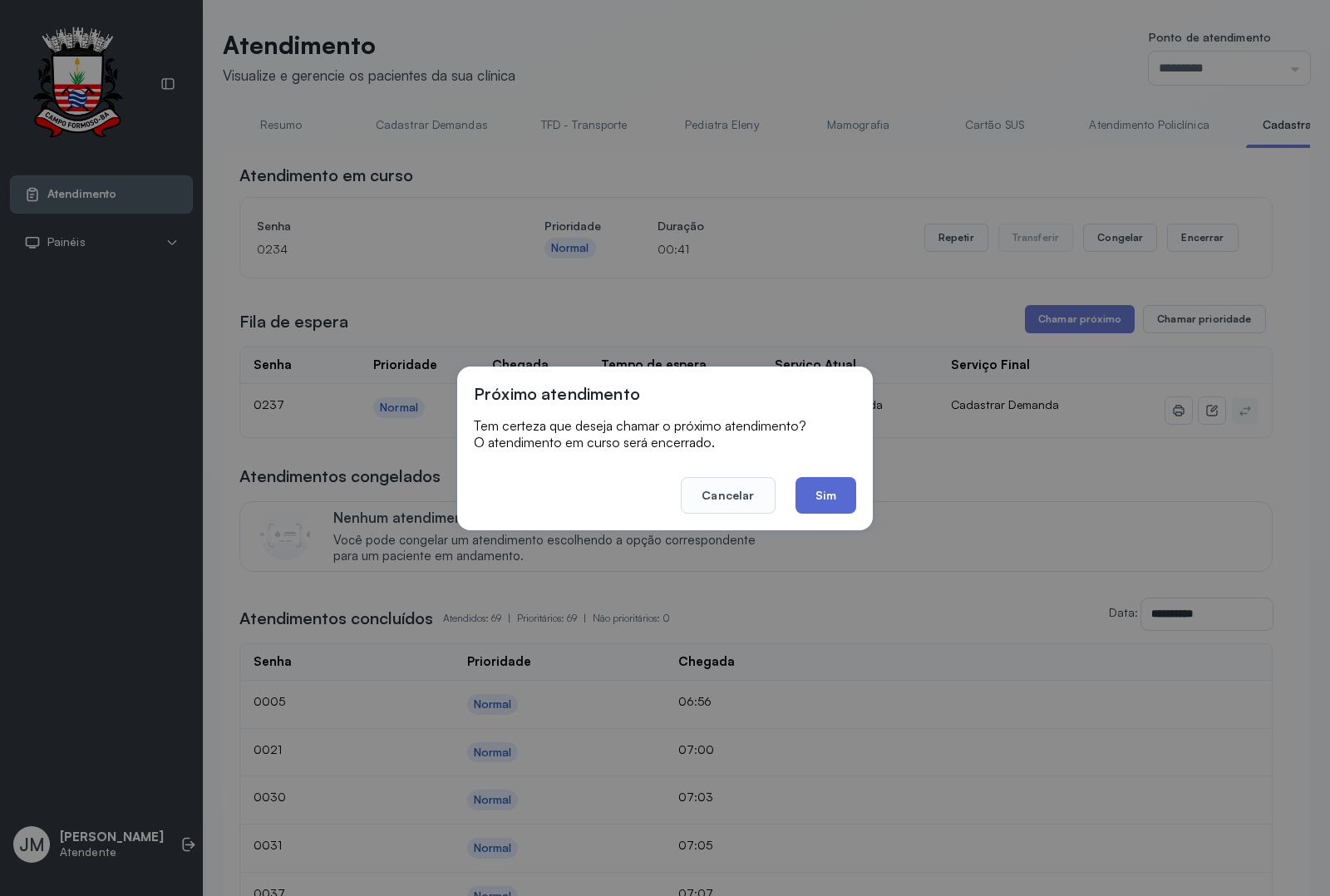
drag, startPoint x: 830, startPoint y: 491, endPoint x: 861, endPoint y: 478, distance: 33.6
click at [833, 489] on button "Sim" at bounding box center [826, 495] width 60 height 37
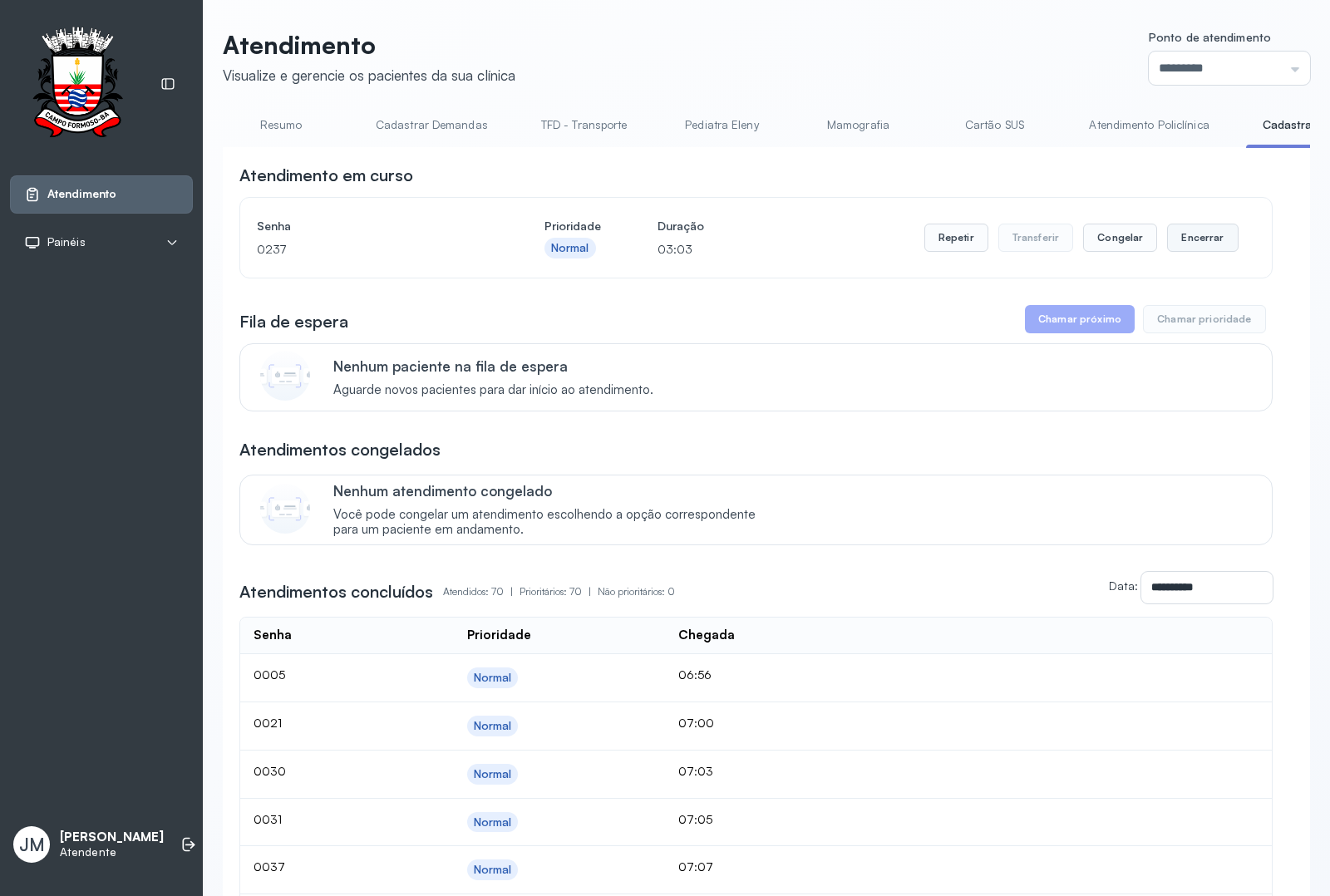
click at [1175, 235] on button "Encerrar" at bounding box center [1202, 238] width 71 height 28
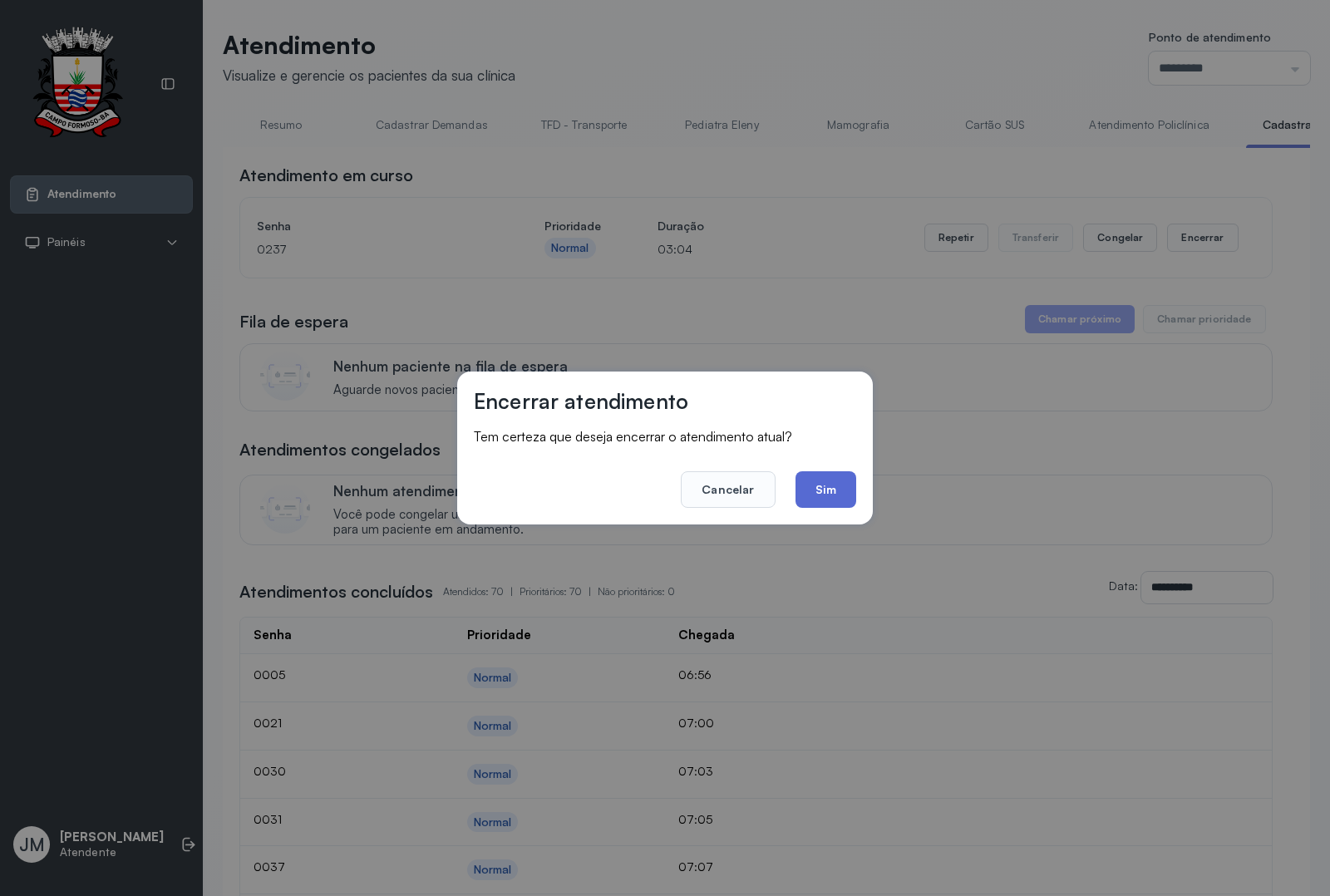
click at [816, 484] on button "Sim" at bounding box center [826, 489] width 60 height 37
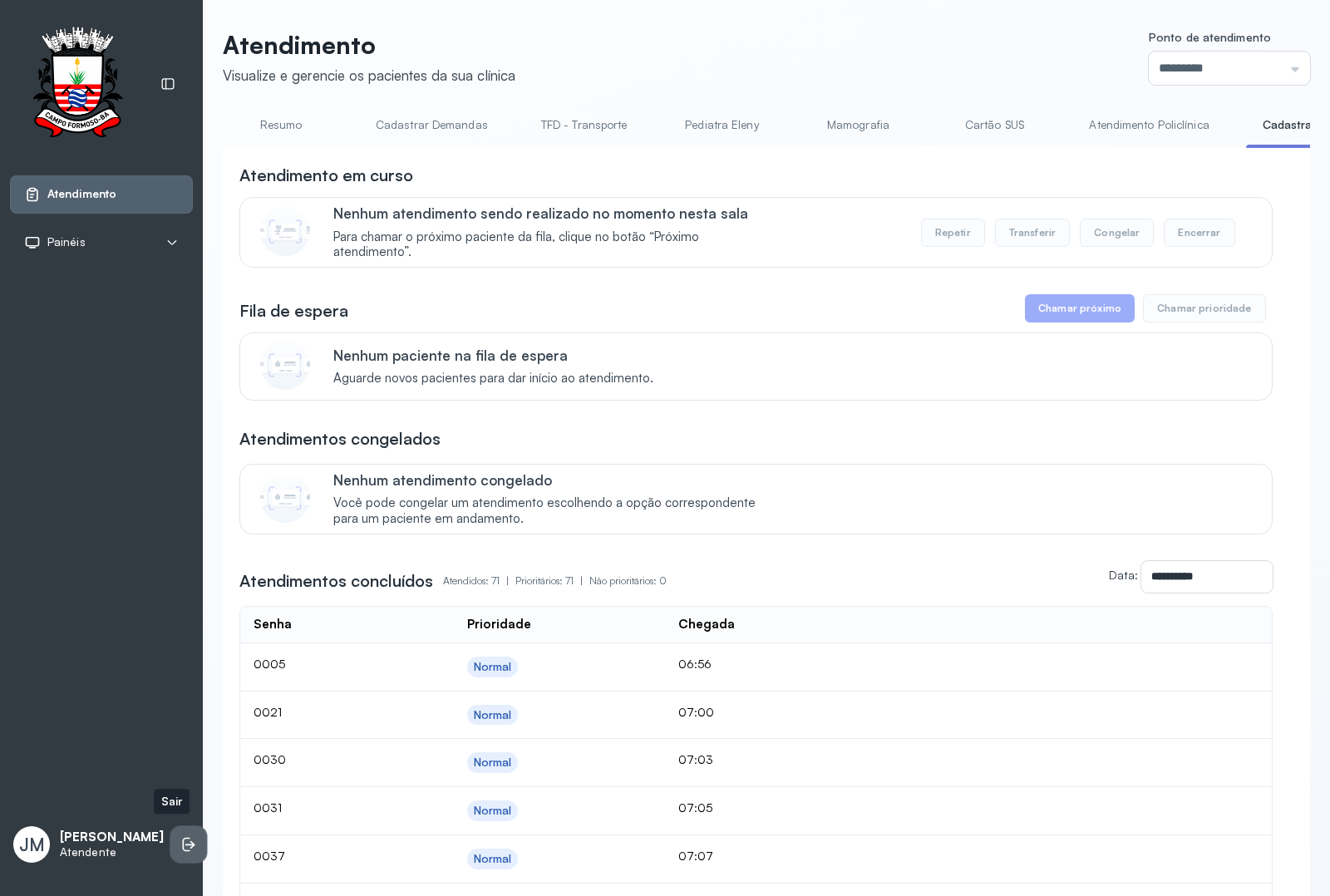
click at [180, 837] on icon at bounding box center [189, 845] width 17 height 17
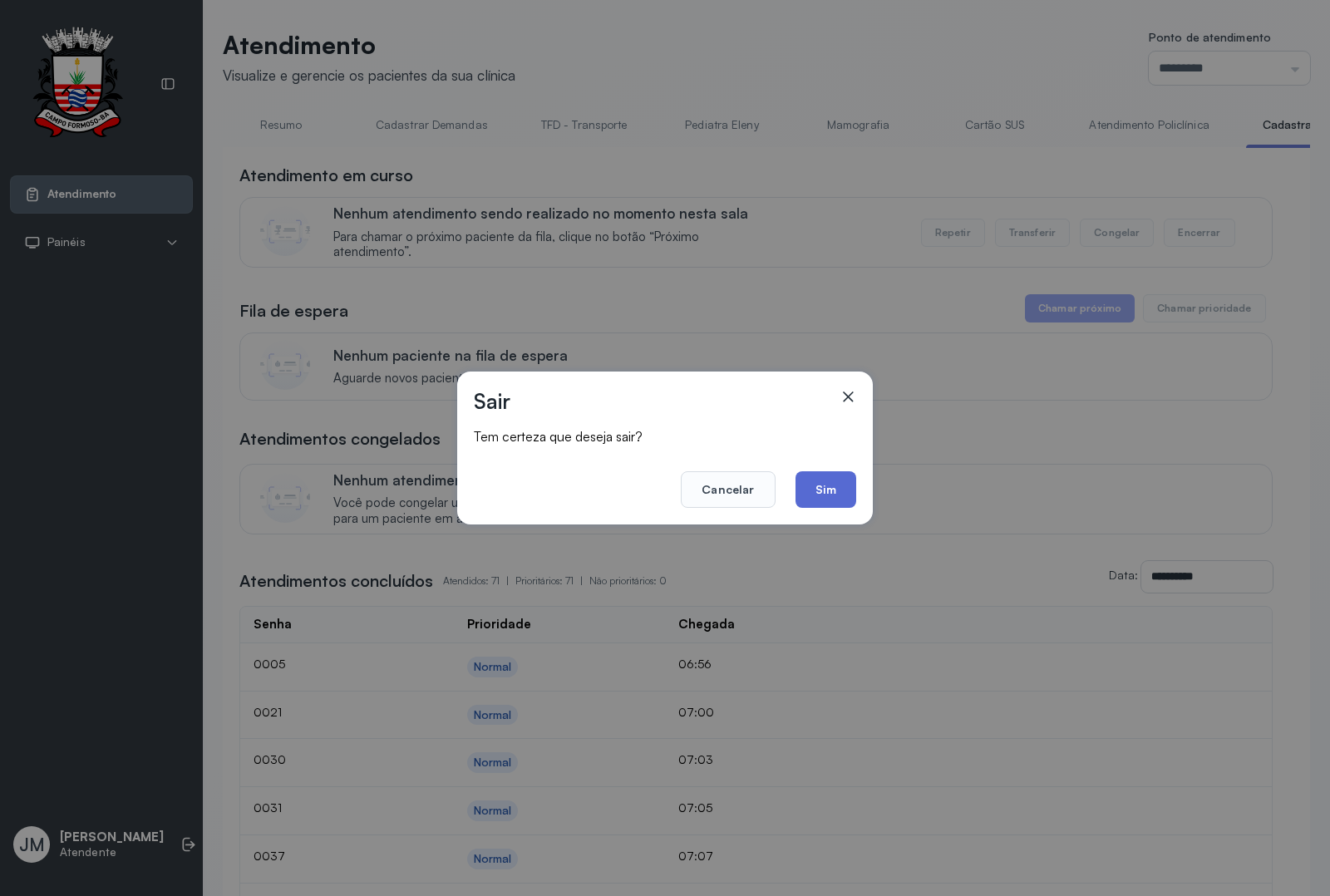
click at [813, 500] on button "Sim" at bounding box center [826, 489] width 60 height 37
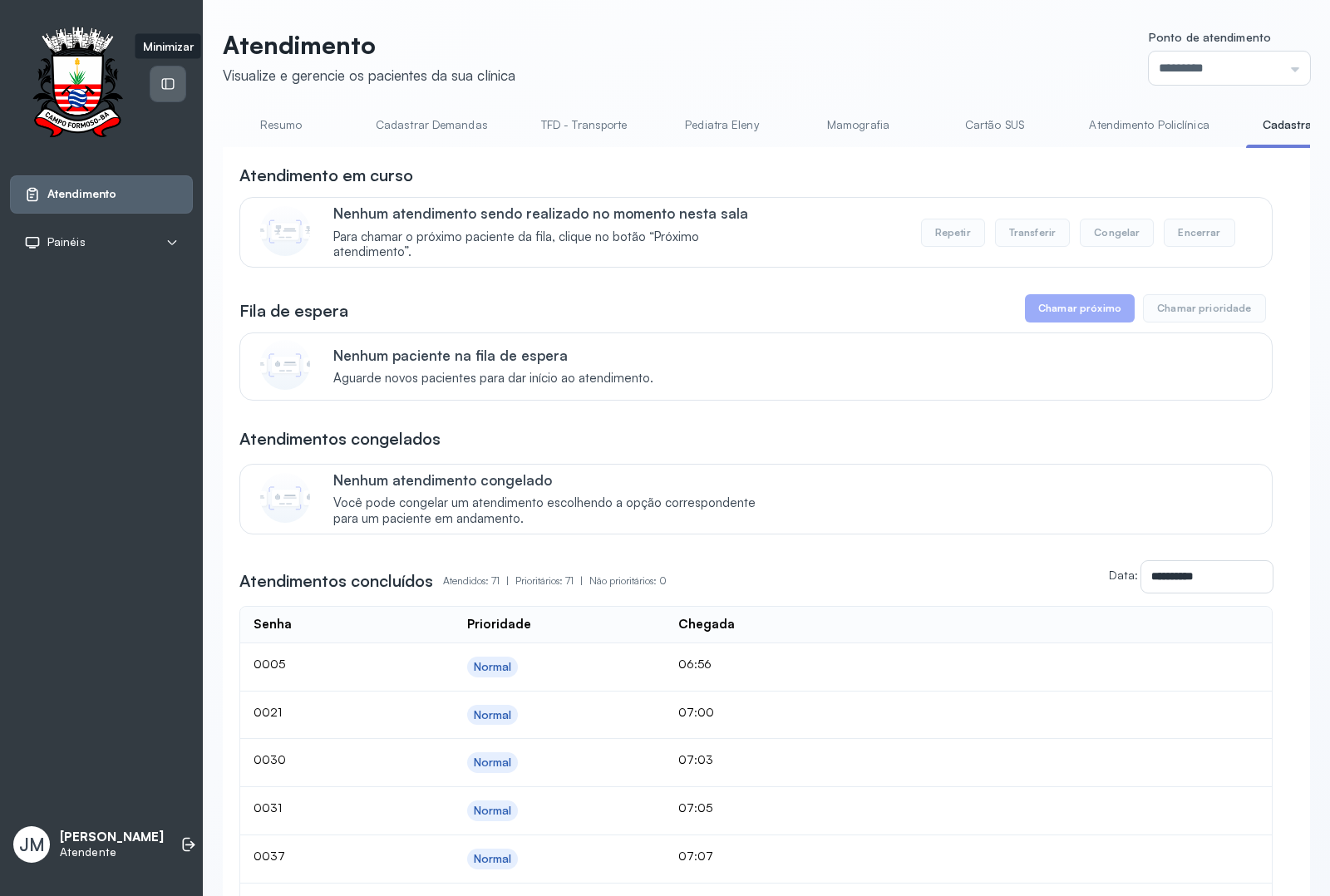
click at [158, 79] on div at bounding box center [167, 83] width 35 height 35
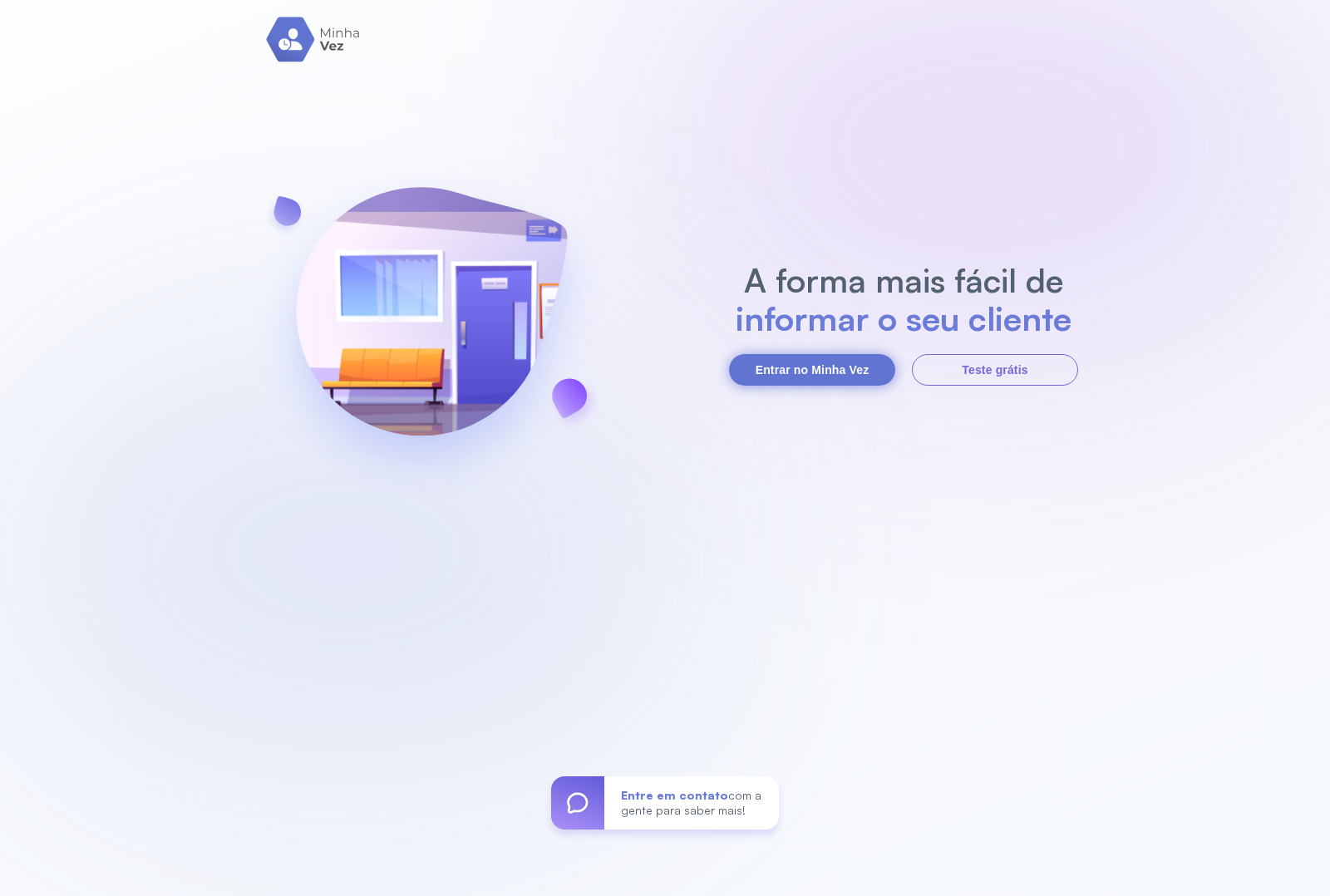
click at [795, 370] on button "Entrar no Minha Vez" at bounding box center [812, 369] width 166 height 31
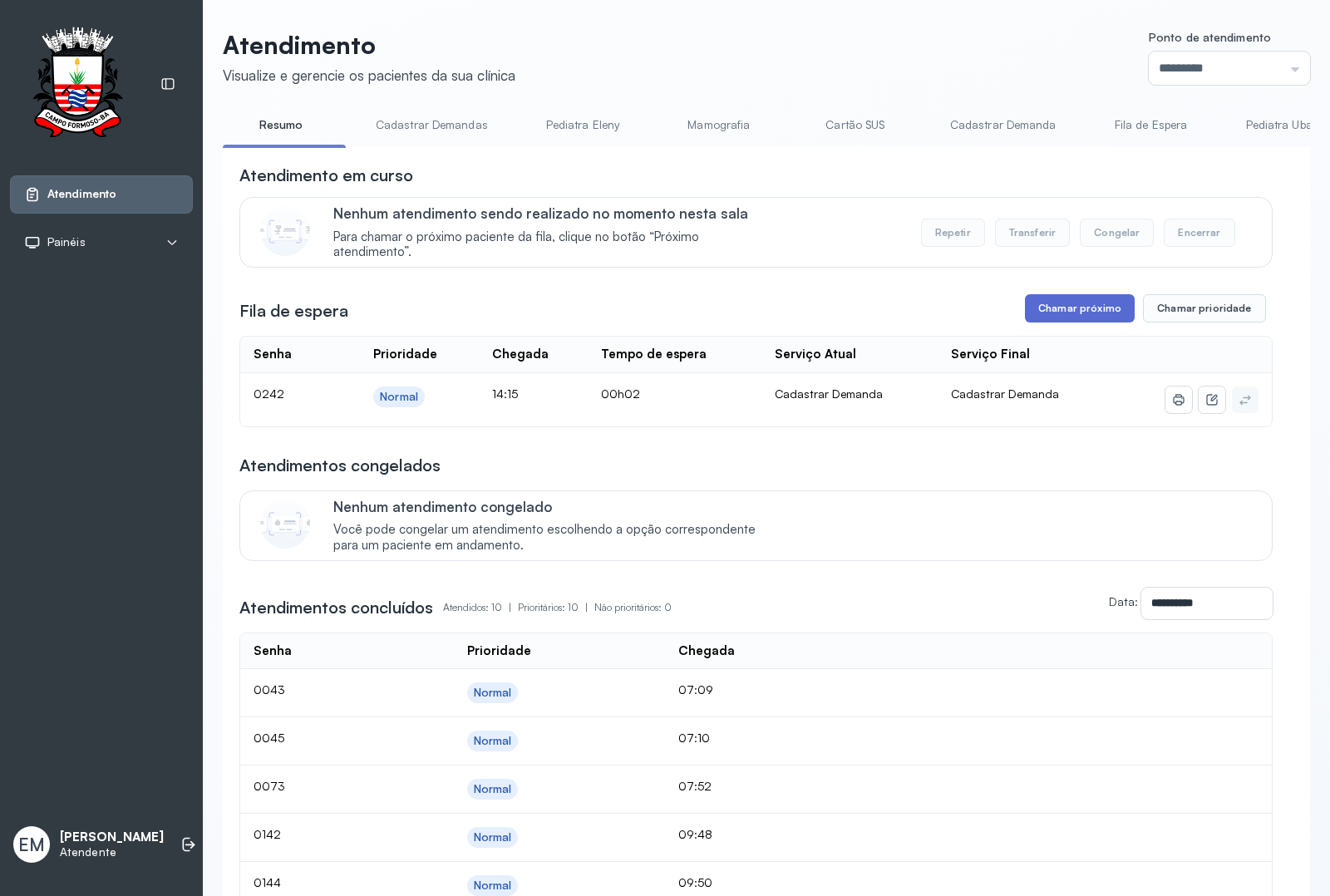
click at [1064, 313] on button "Chamar próximo" at bounding box center [1080, 309] width 110 height 28
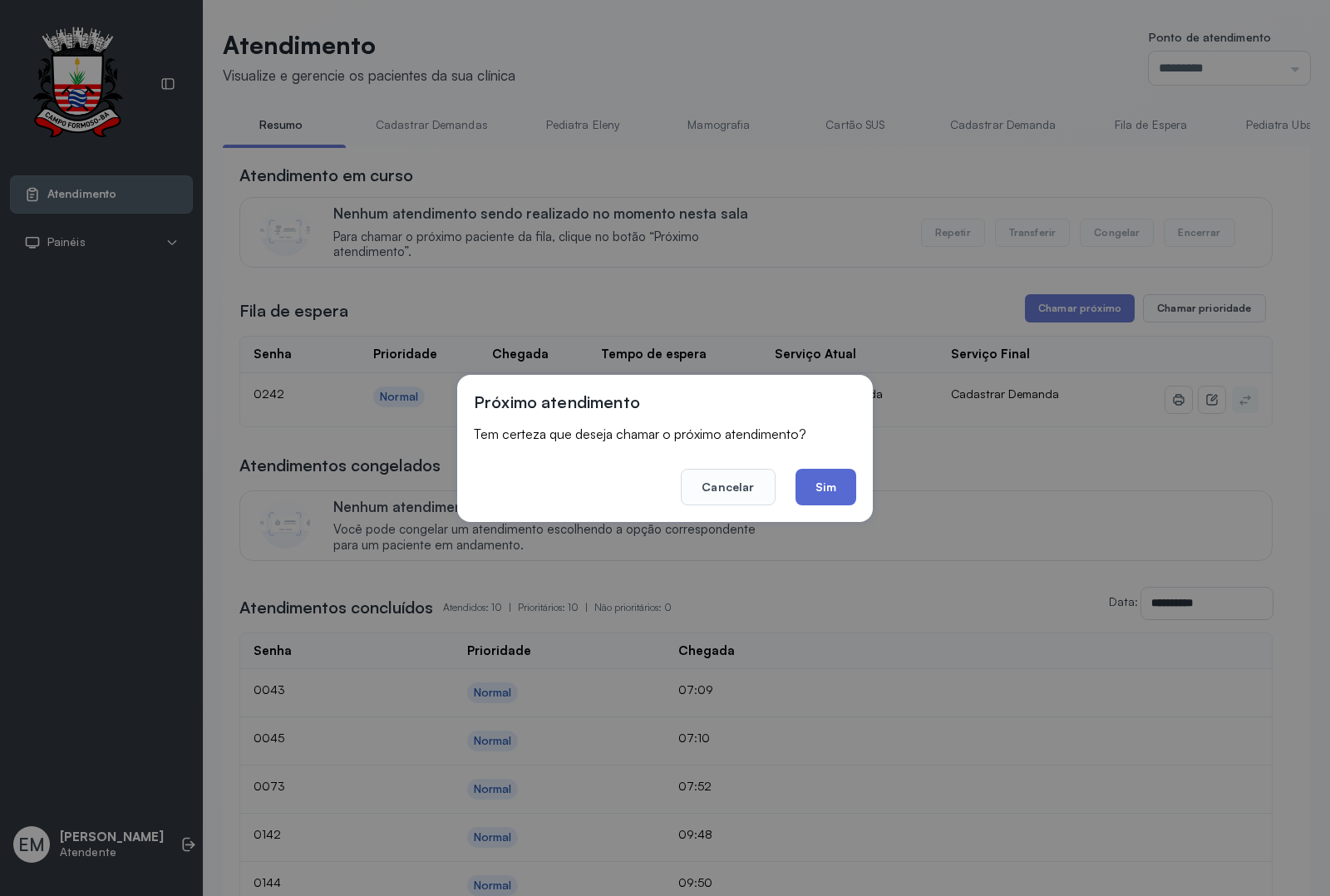
click at [810, 479] on button "Sim" at bounding box center [826, 486] width 60 height 37
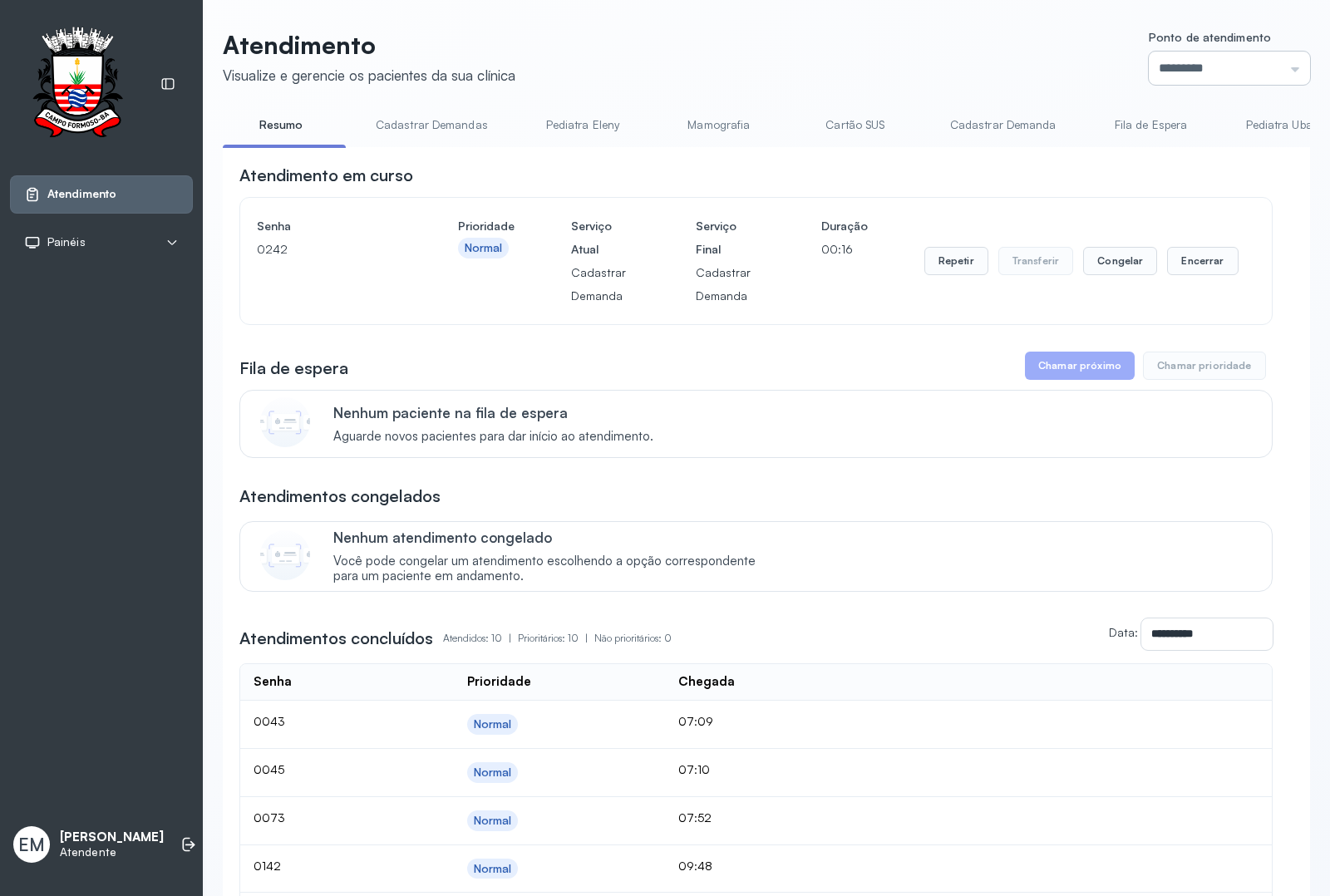
click at [1064, 65] on input "*********" at bounding box center [1230, 68] width 162 height 33
type input "*********"
click at [1064, 305] on div "Atendimento Visualize e gerencie os pacientes da sua clínica Ponto de atendimen…" at bounding box center [766, 659] width 1087 height 1259
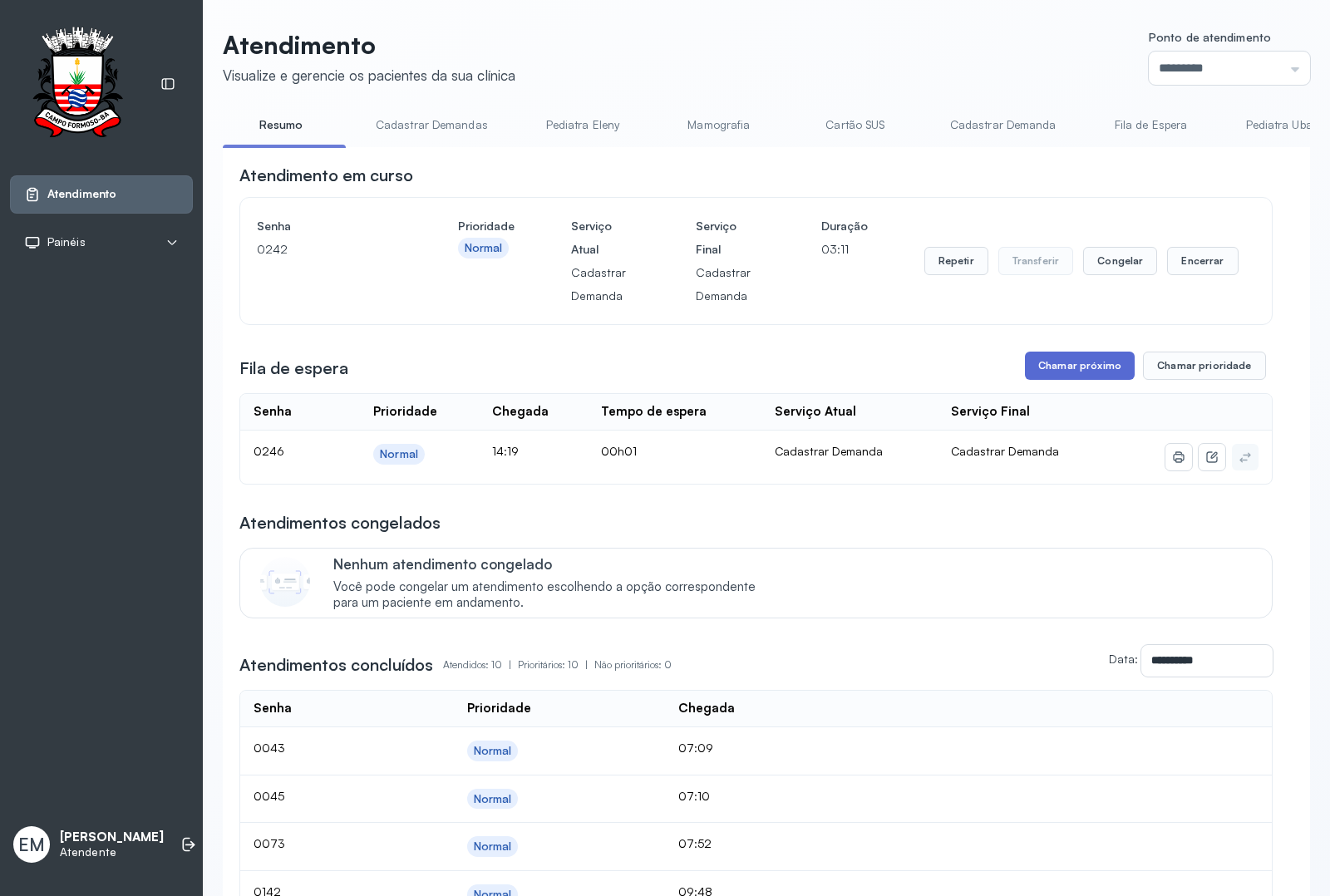
click at [1064, 371] on button "Chamar próximo" at bounding box center [1080, 365] width 110 height 28
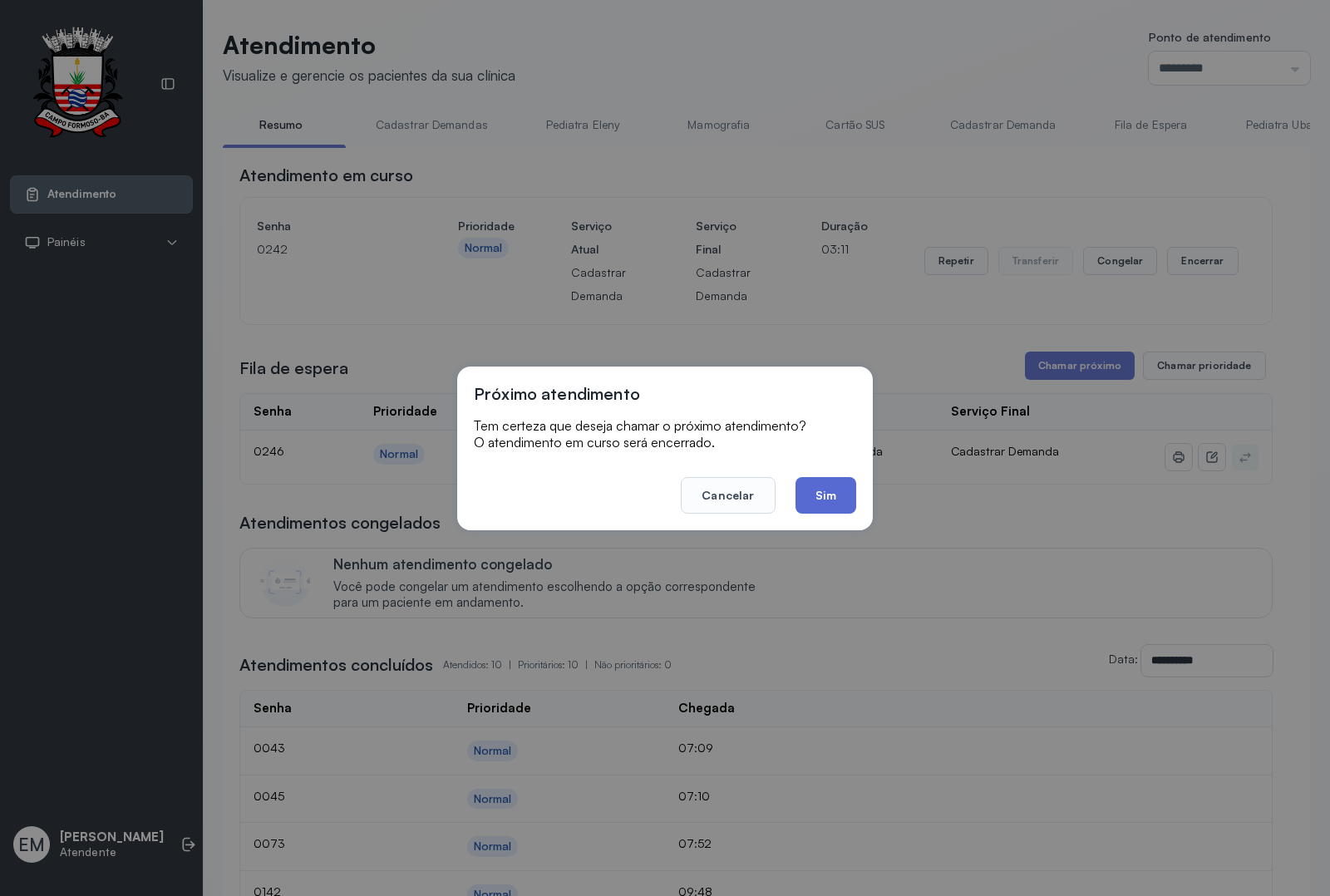
click at [819, 501] on button "Sim" at bounding box center [826, 495] width 60 height 37
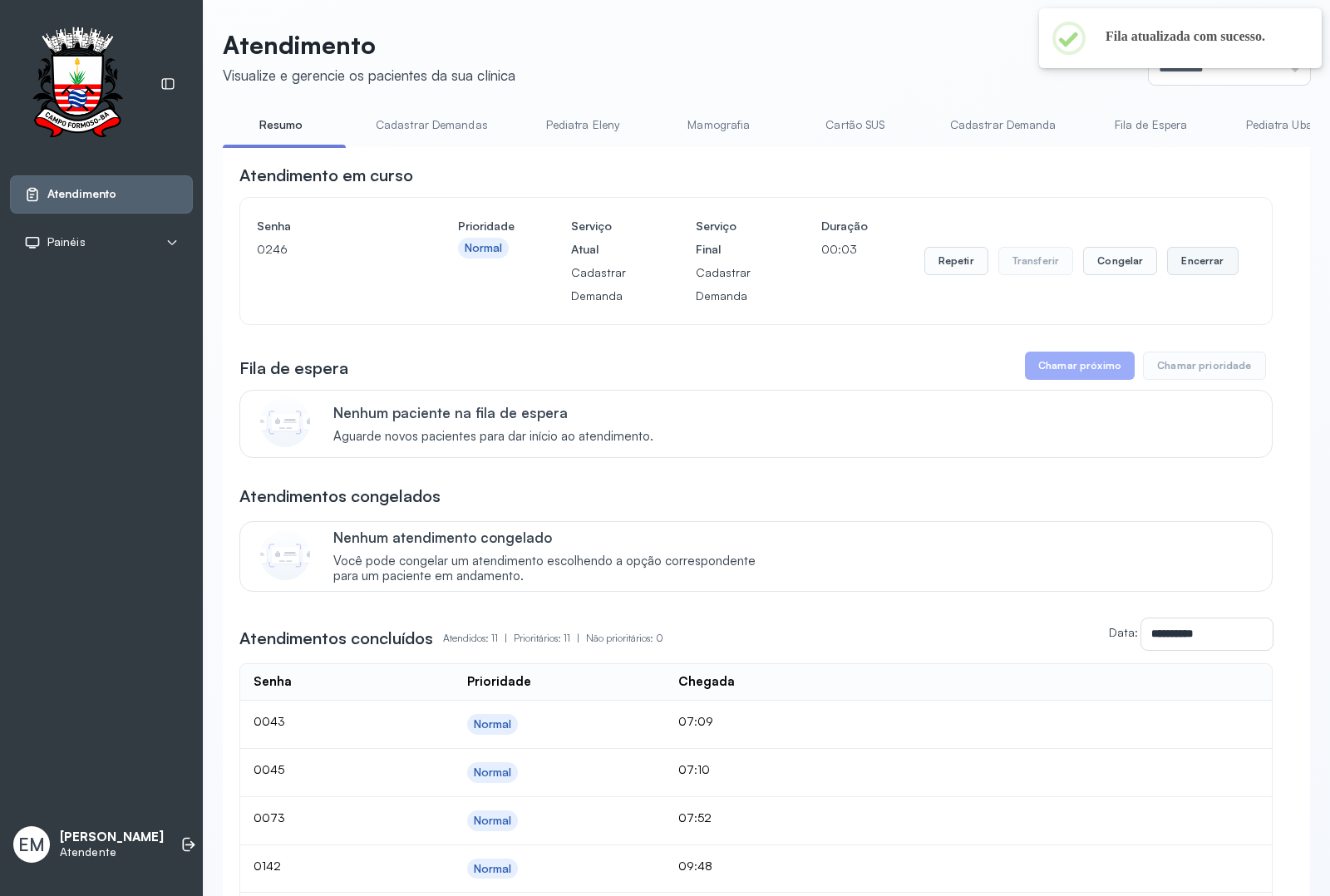
click at [1064, 260] on button "Encerrar" at bounding box center [1202, 261] width 71 height 28
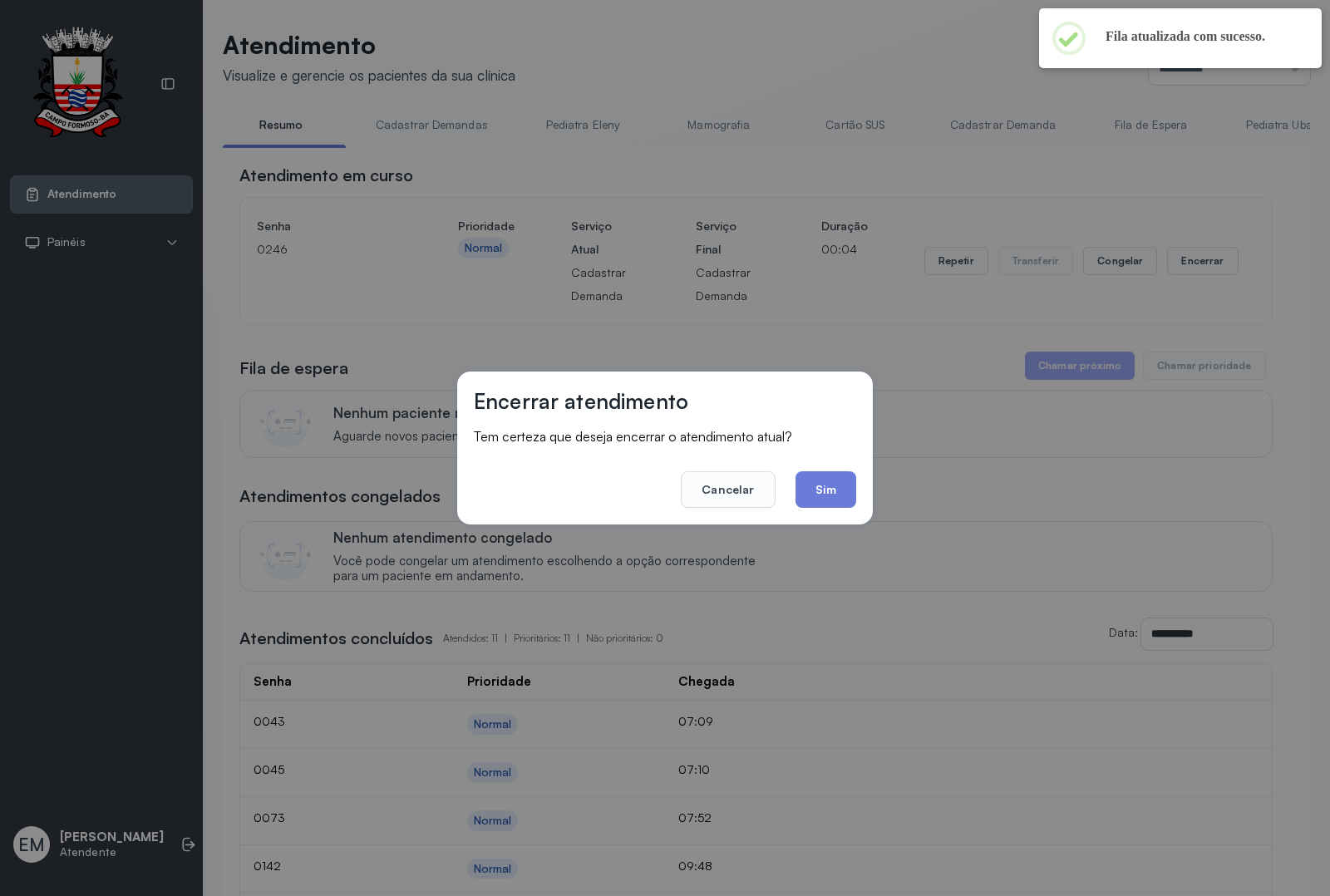
click at [828, 482] on button "Sim" at bounding box center [826, 489] width 60 height 37
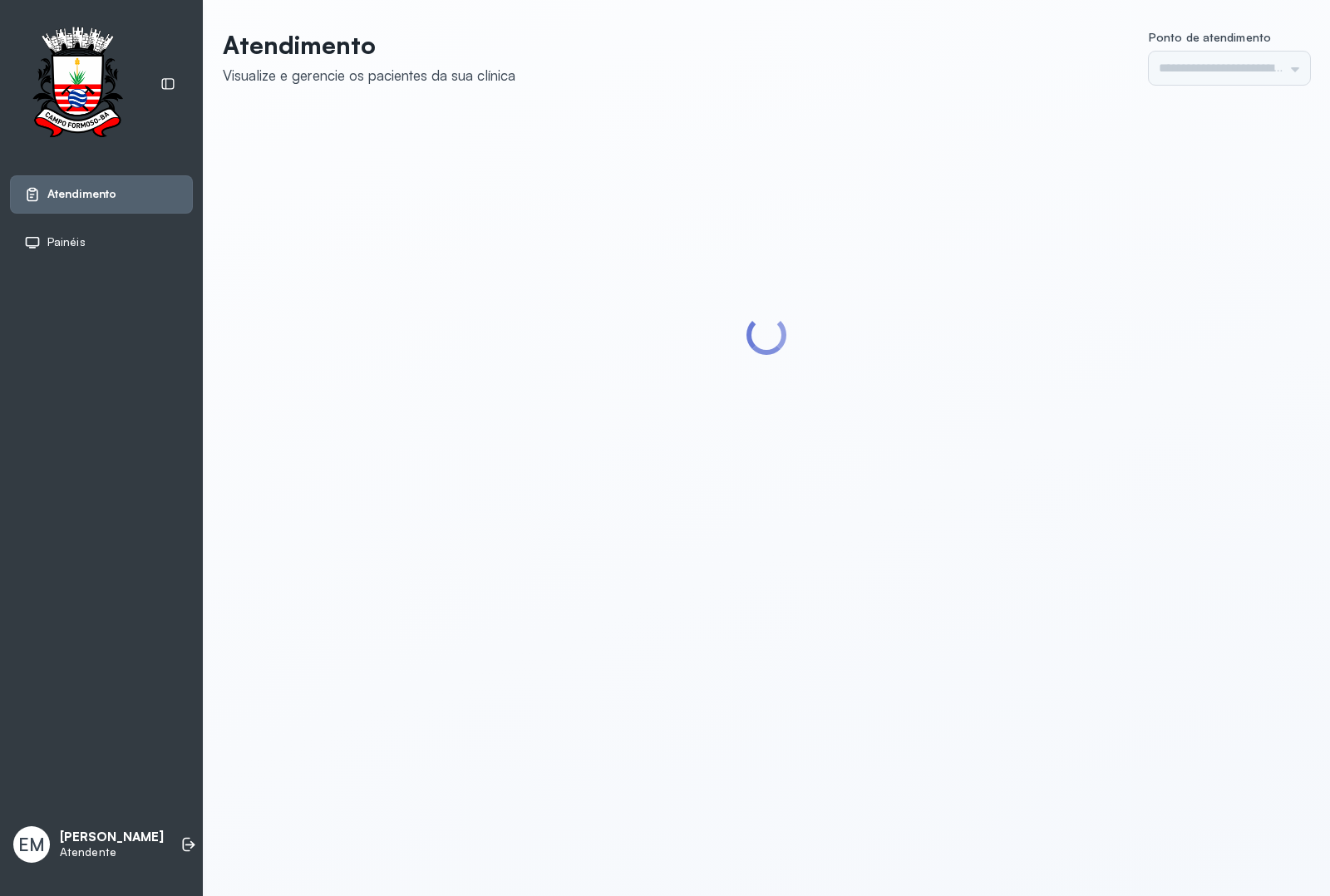
type input "*********"
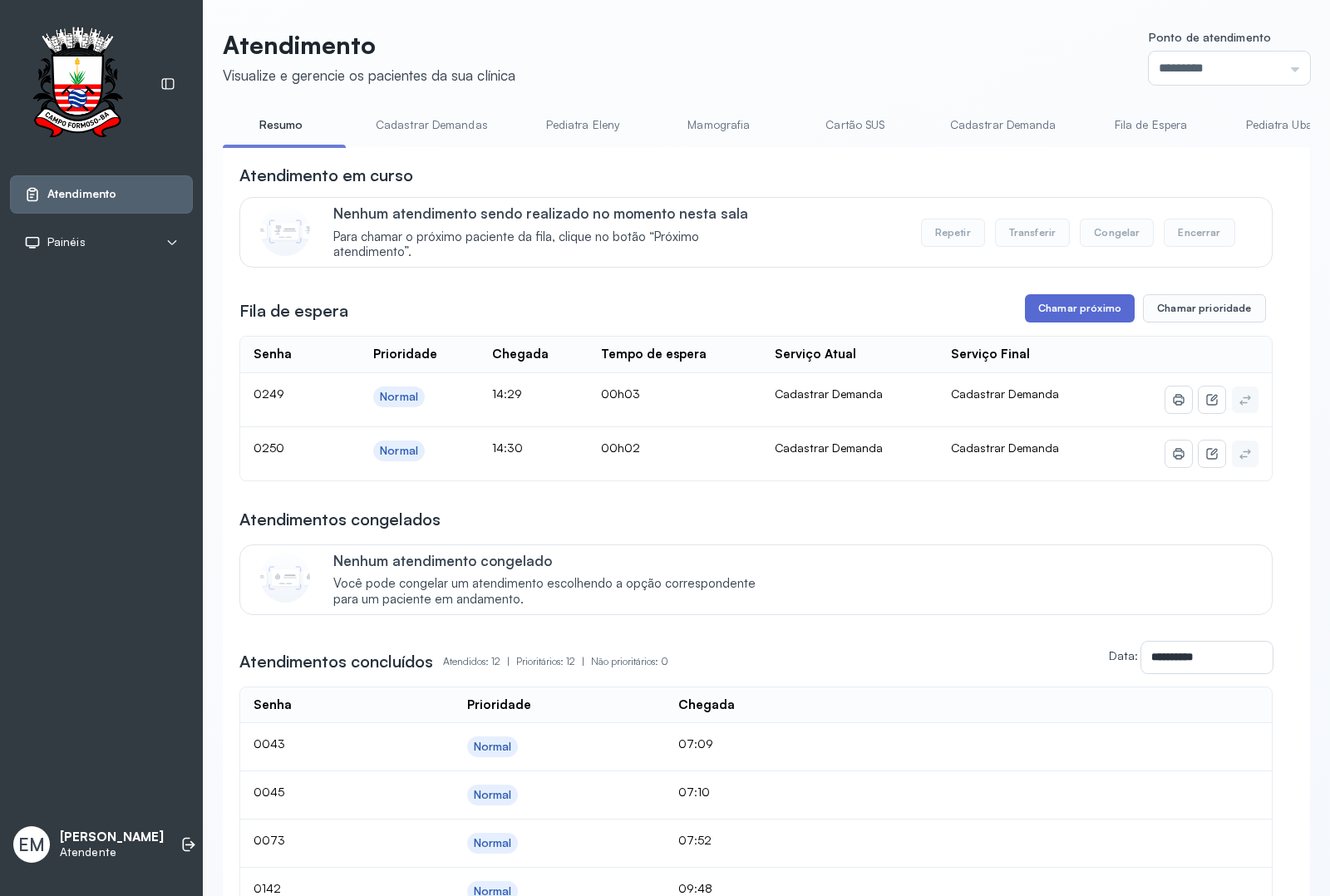
click at [1033, 314] on button "Chamar próximo" at bounding box center [1080, 309] width 110 height 28
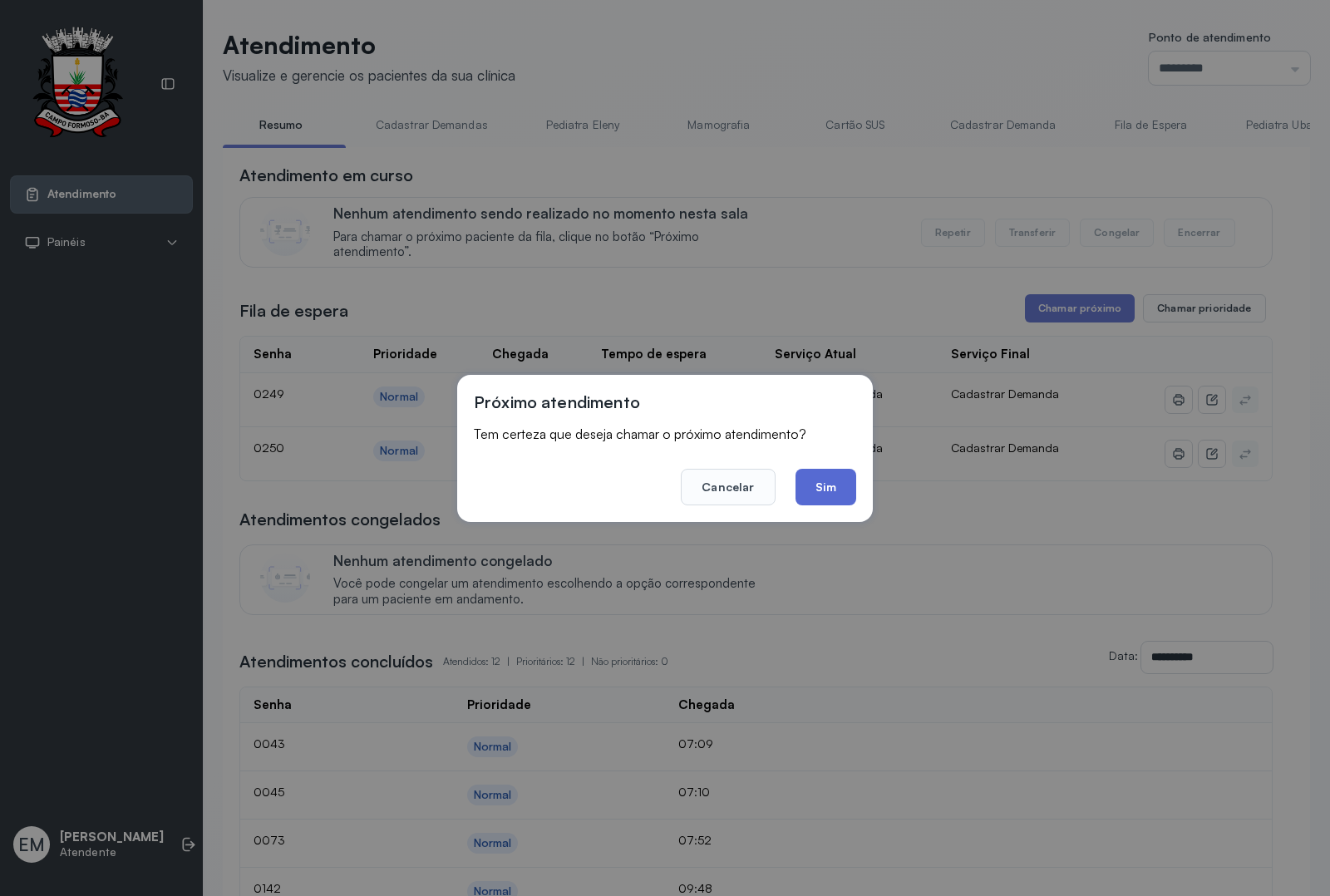
click at [807, 470] on button "Sim" at bounding box center [826, 486] width 60 height 37
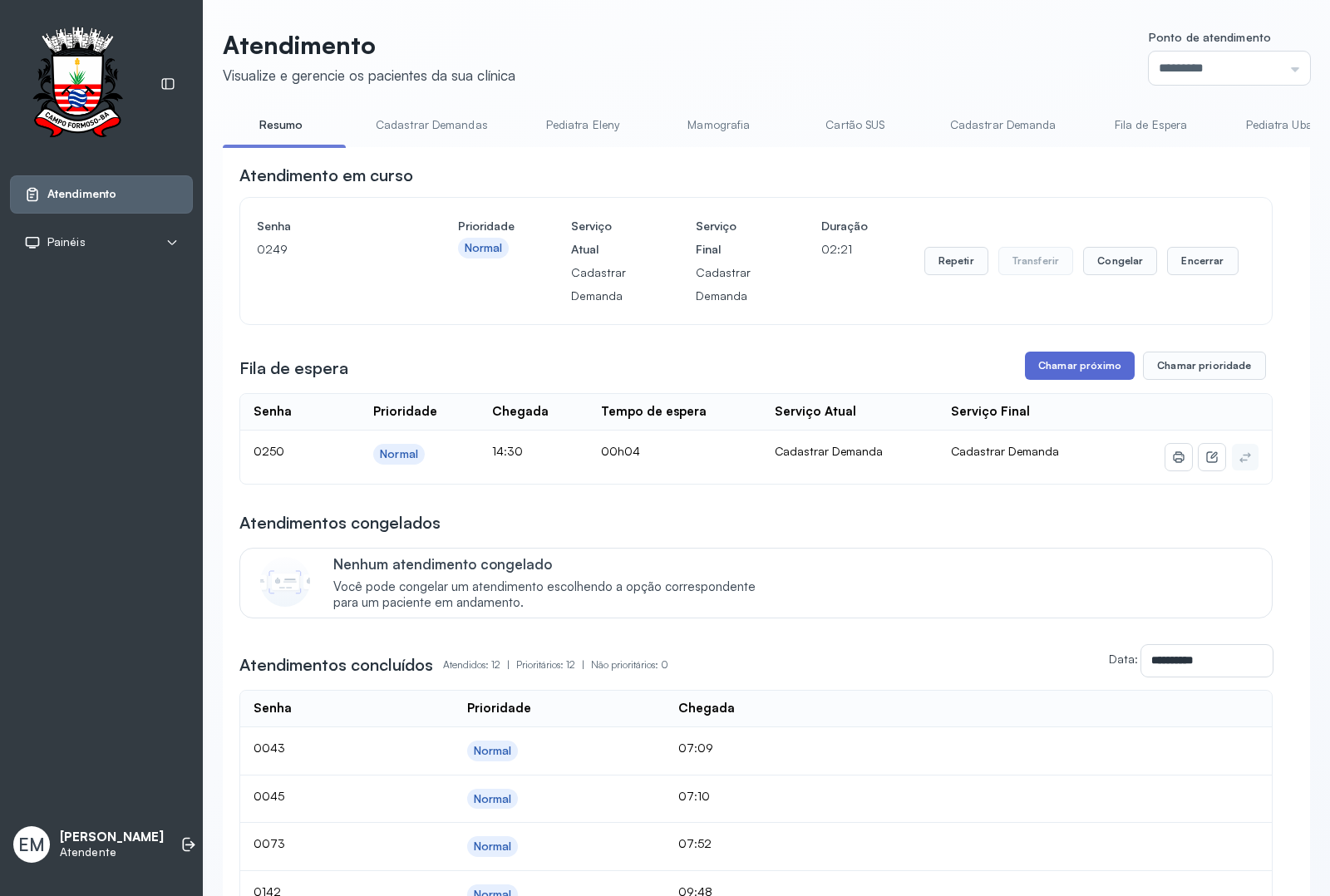
click at [1086, 364] on button "Chamar próximo" at bounding box center [1080, 365] width 110 height 28
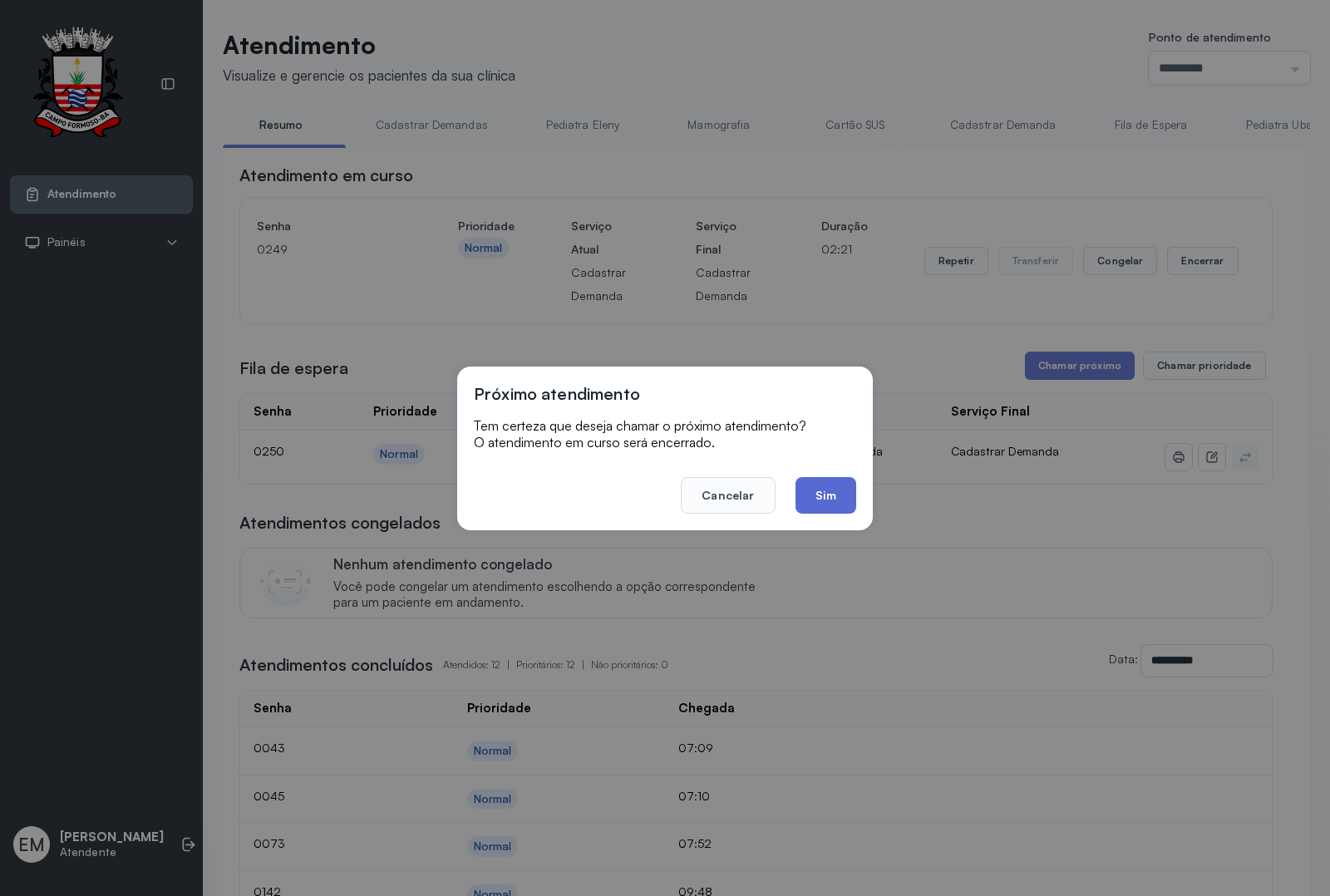
click at [815, 482] on button "Sim" at bounding box center [826, 495] width 60 height 37
